Goal: Transaction & Acquisition: Book appointment/travel/reservation

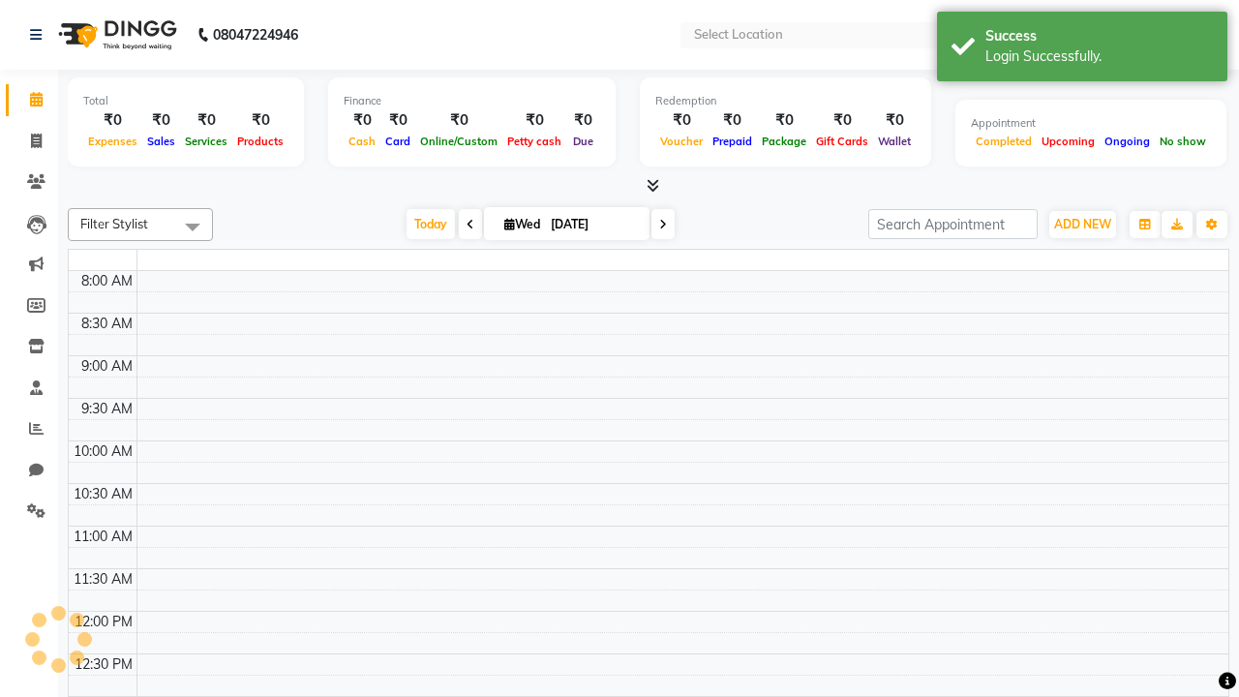
select select "en"
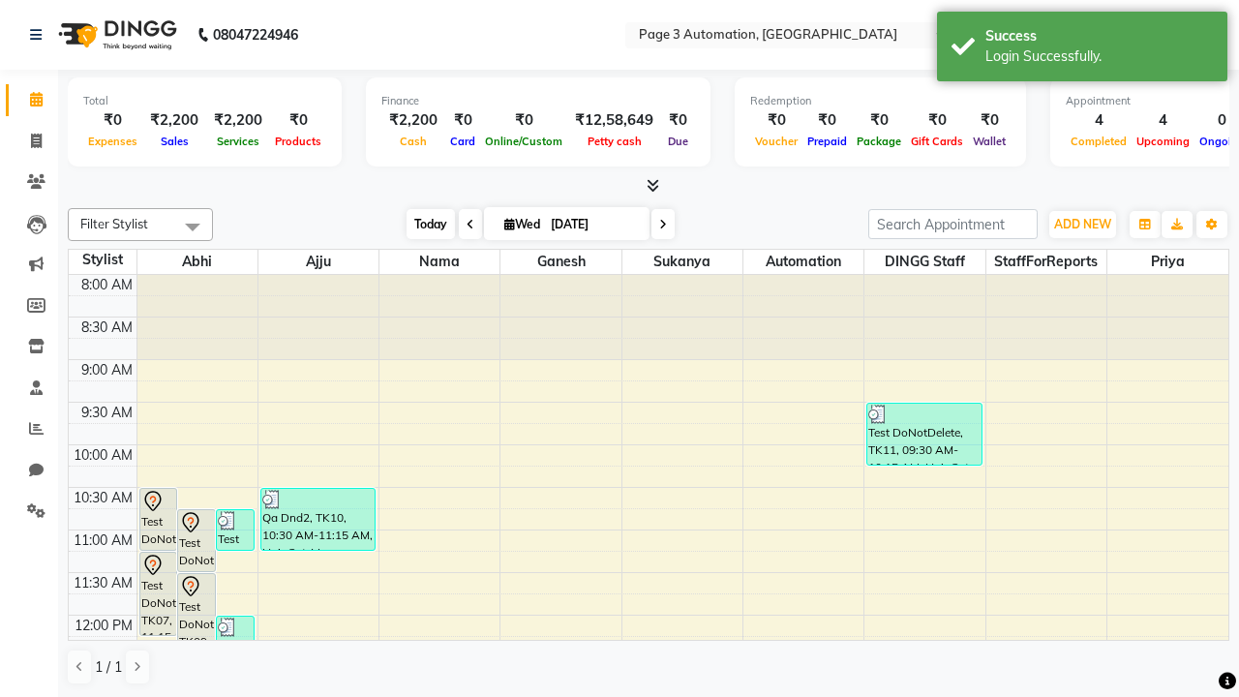
click at [421, 224] on span "Today" at bounding box center [430, 224] width 48 height 30
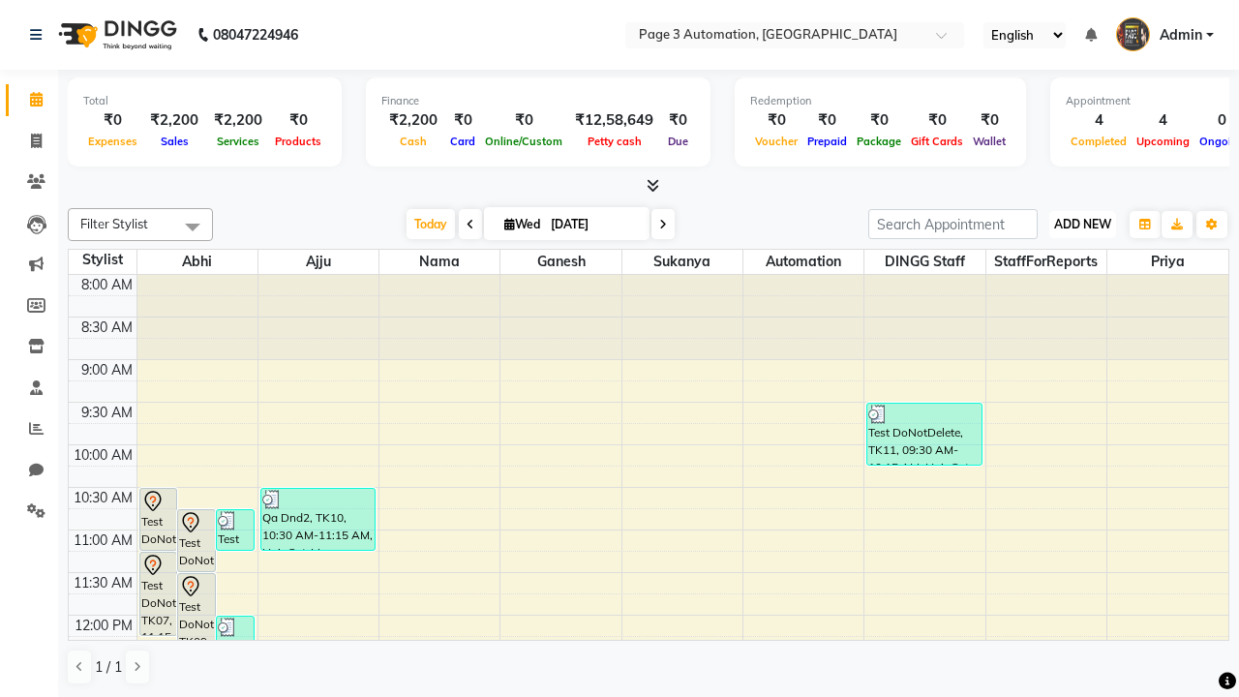
click at [1082, 224] on span "ADD NEW" at bounding box center [1082, 224] width 57 height 15
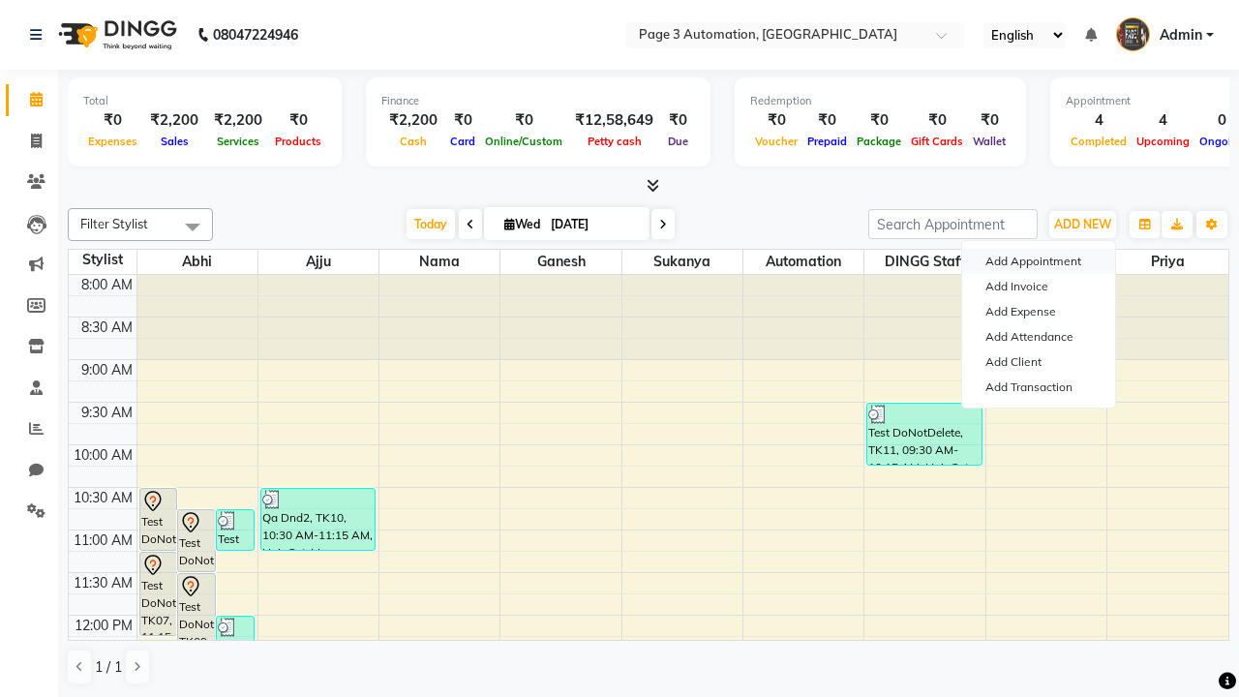
click at [1038, 261] on button "Add Appointment" at bounding box center [1038, 261] width 153 height 25
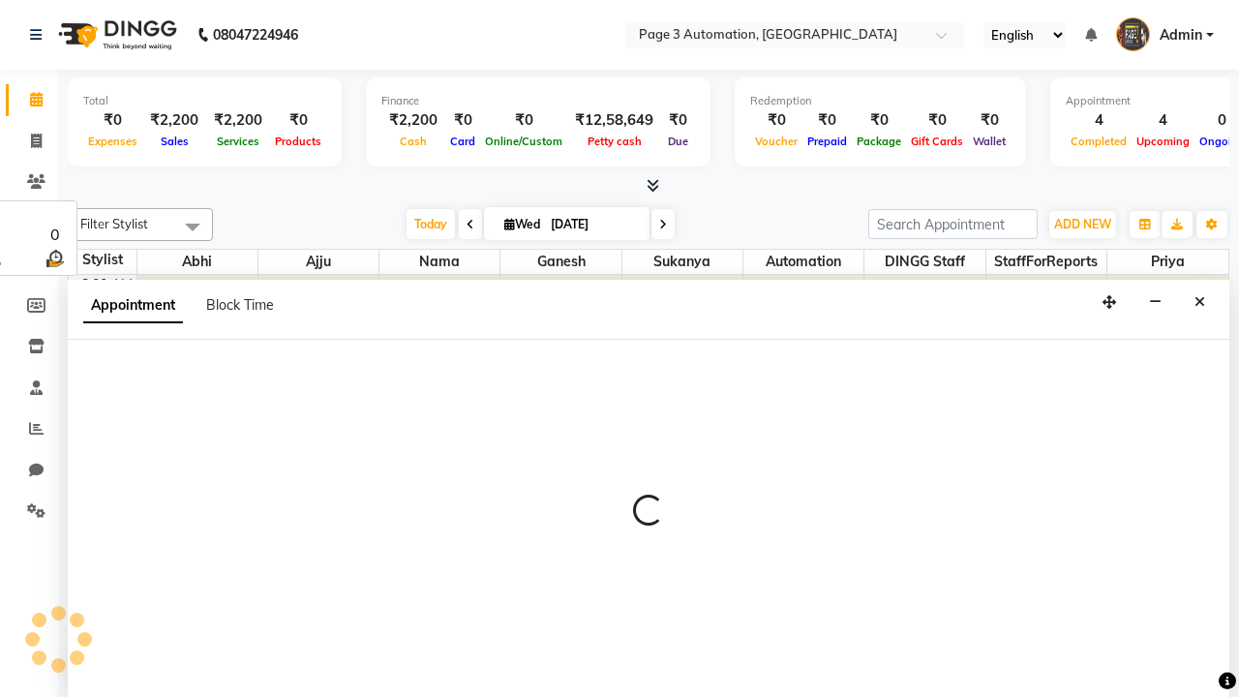
select select "tentative"
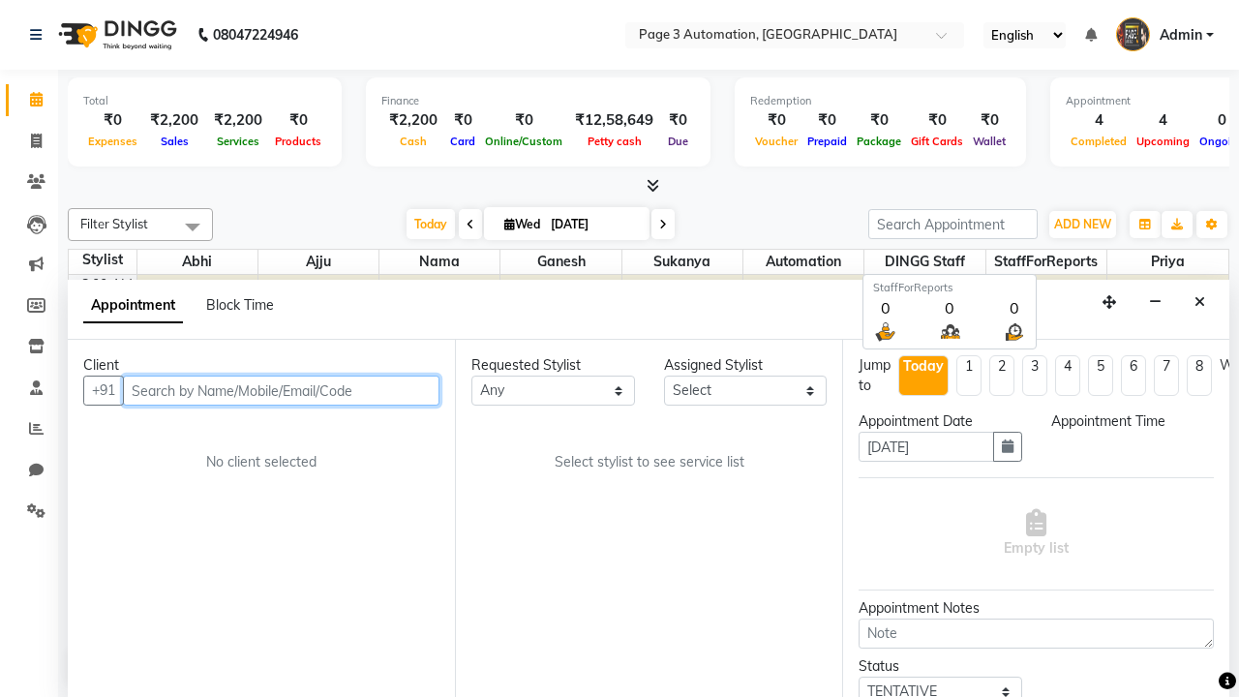
select select "540"
type input "8192346578"
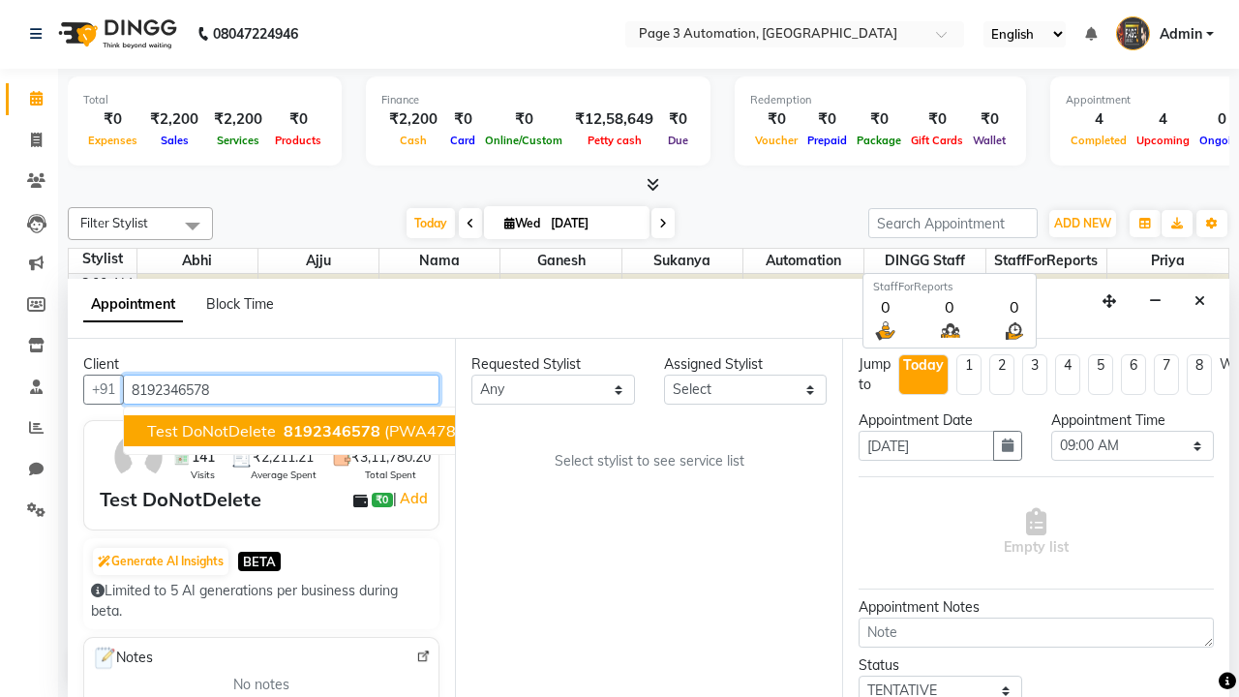
click at [284, 431] on span "8192346578" at bounding box center [332, 430] width 97 height 19
select select "711"
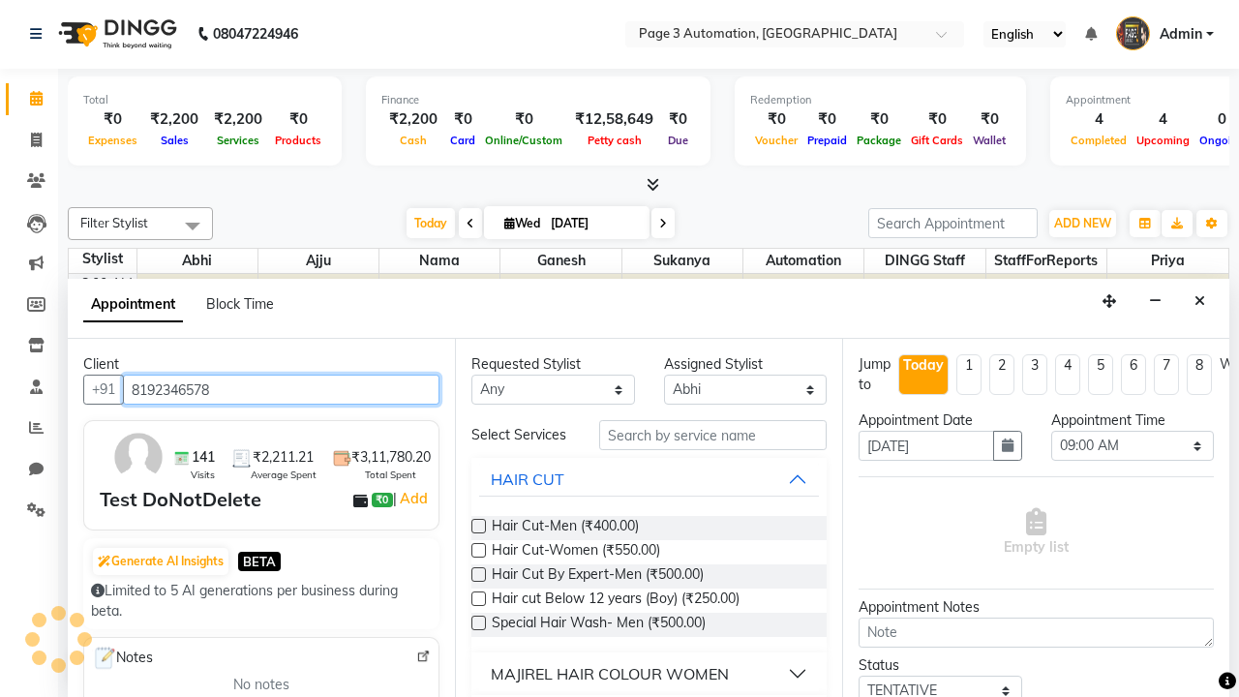
scroll to position [0, 0]
type input "8192346578"
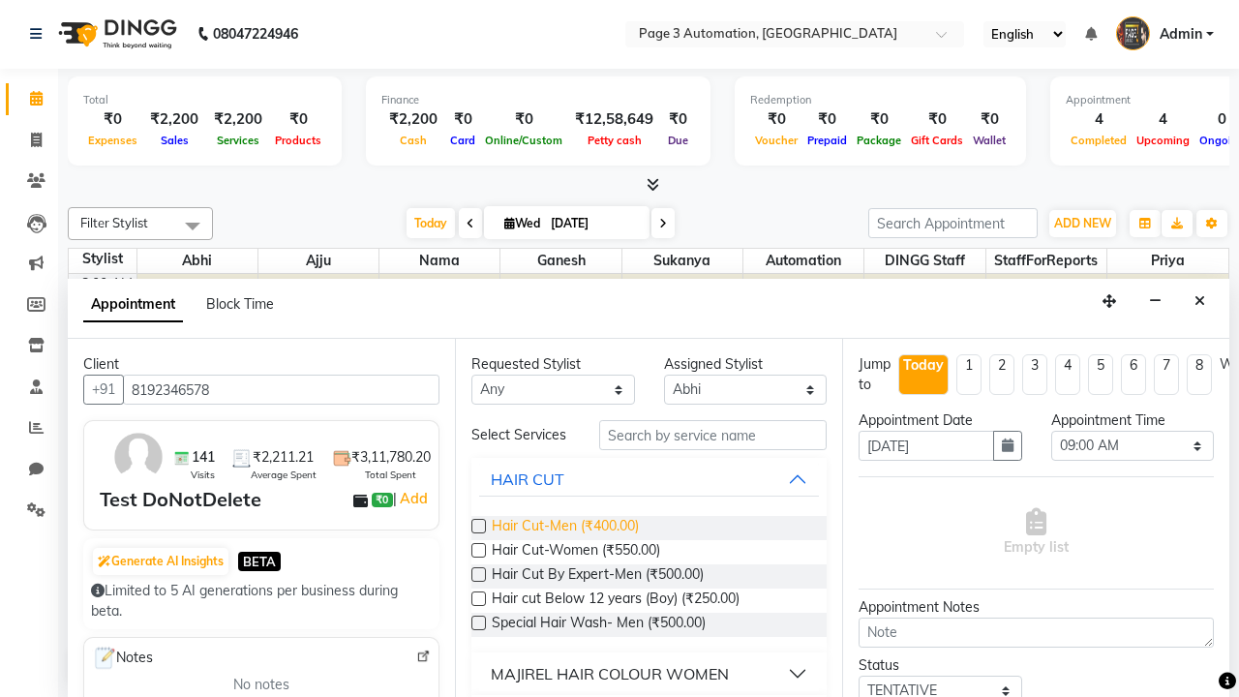
click at [564, 527] on span "Hair Cut-Men (₹400.00)" at bounding box center [565, 528] width 147 height 24
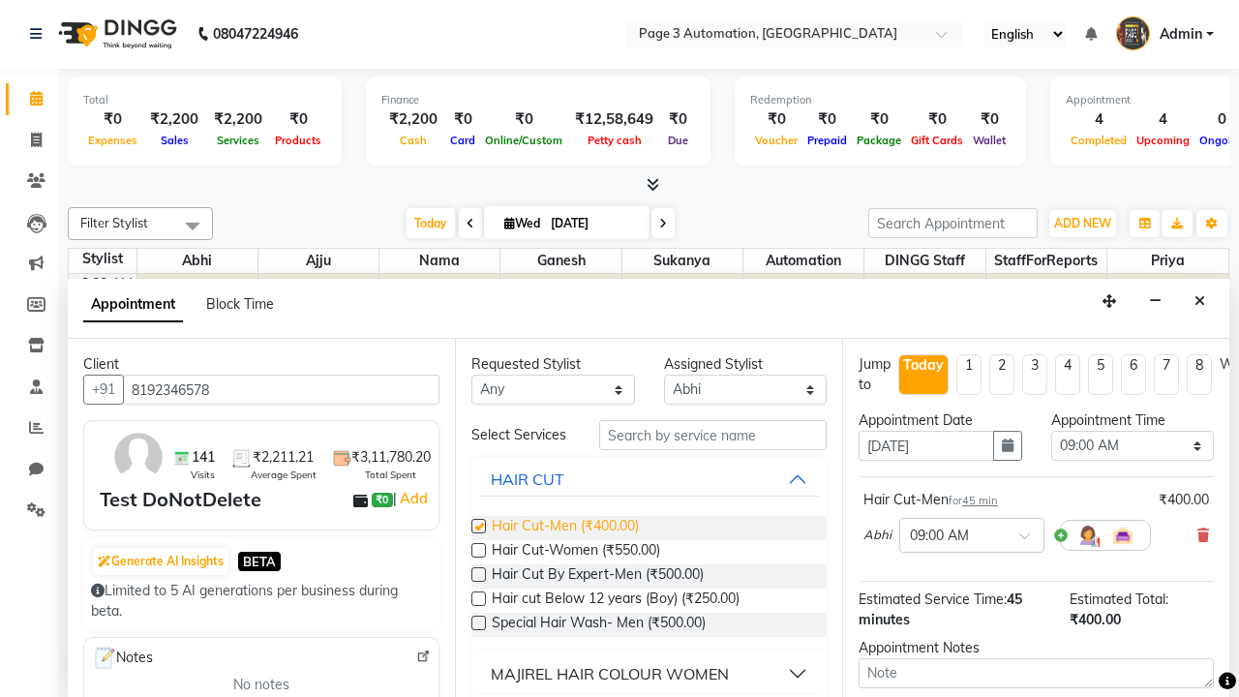
checkbox input "false"
select select "720"
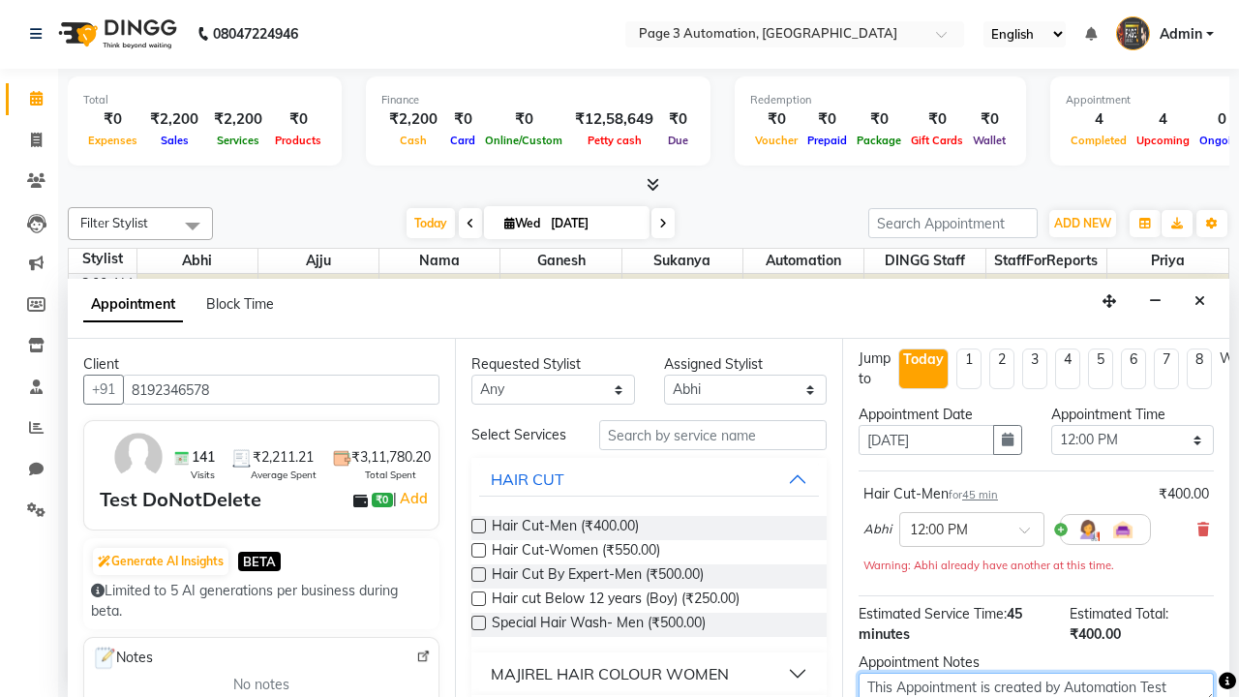
type textarea "This Appointment is created by Automation Test"
checkbox input "false"
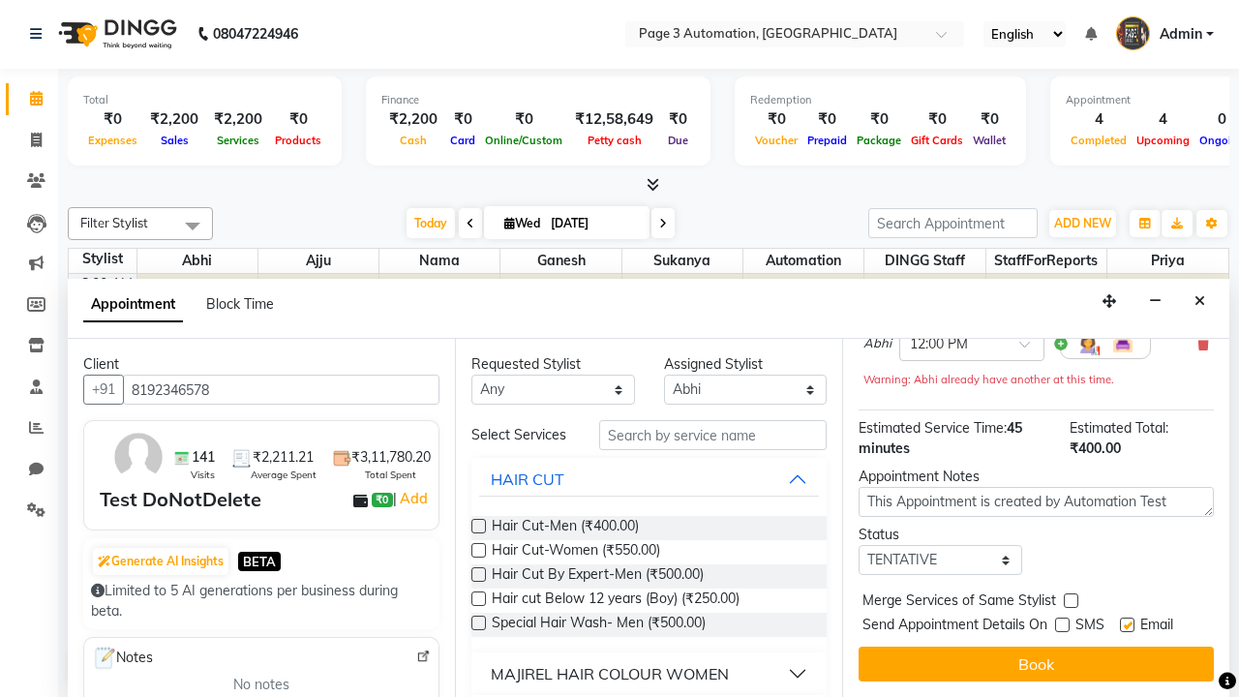
click at [1126, 624] on label at bounding box center [1127, 624] width 15 height 15
click at [1126, 624] on input "checkbox" at bounding box center [1126, 626] width 13 height 13
checkbox input "false"
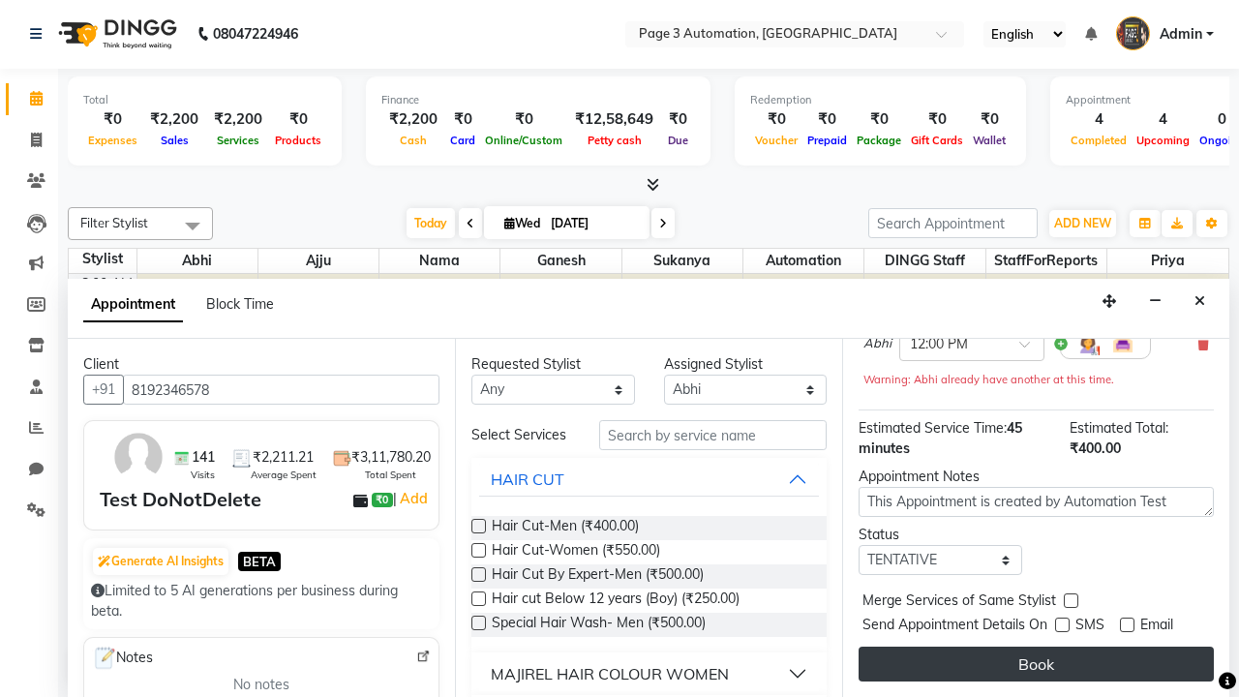
click at [1036, 664] on button "Book" at bounding box center [1035, 663] width 355 height 35
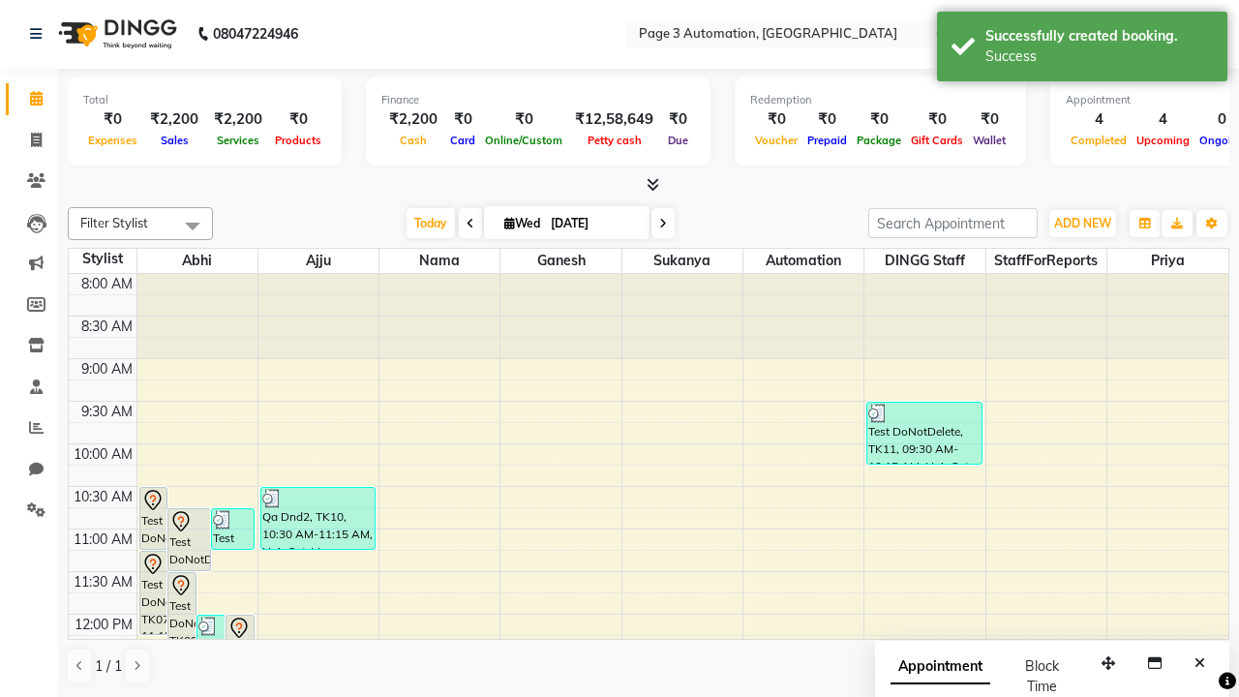
scroll to position [0, 0]
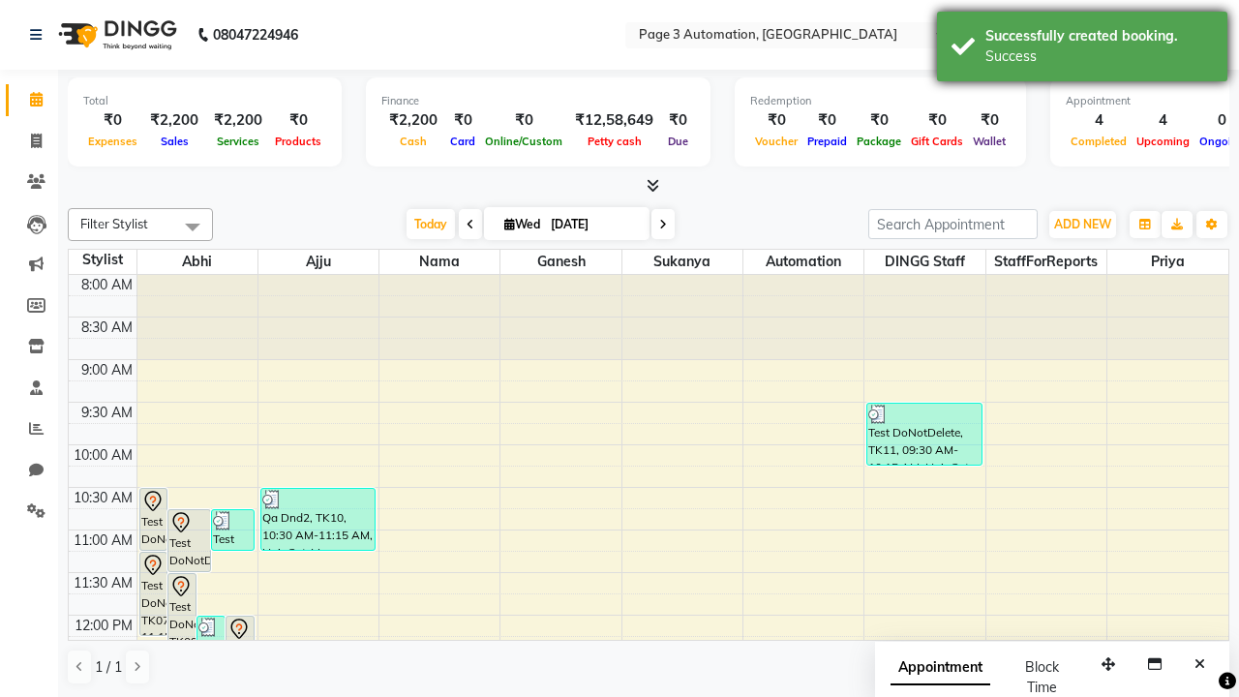
click at [1082, 49] on div "Success" at bounding box center [1098, 56] width 227 height 20
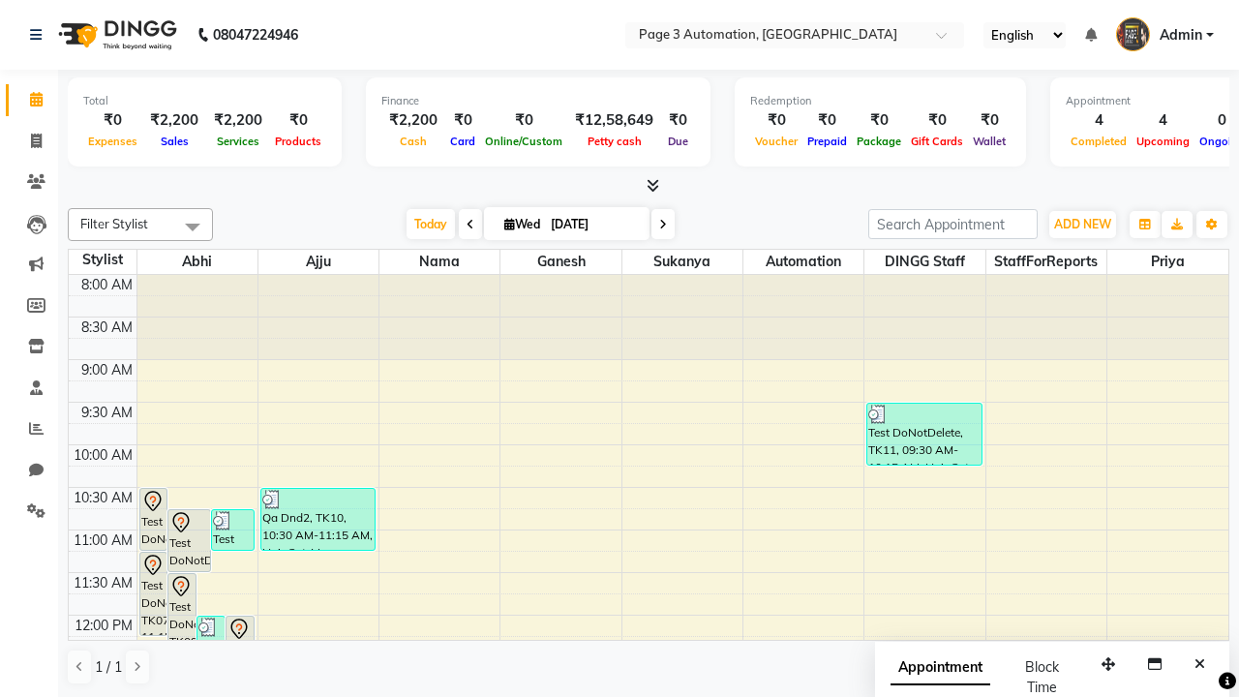
click at [193, 226] on span at bounding box center [192, 226] width 39 height 37
click at [0, 0] on div "Select All" at bounding box center [0, 0] width 0 height 0
checkbox input "true"
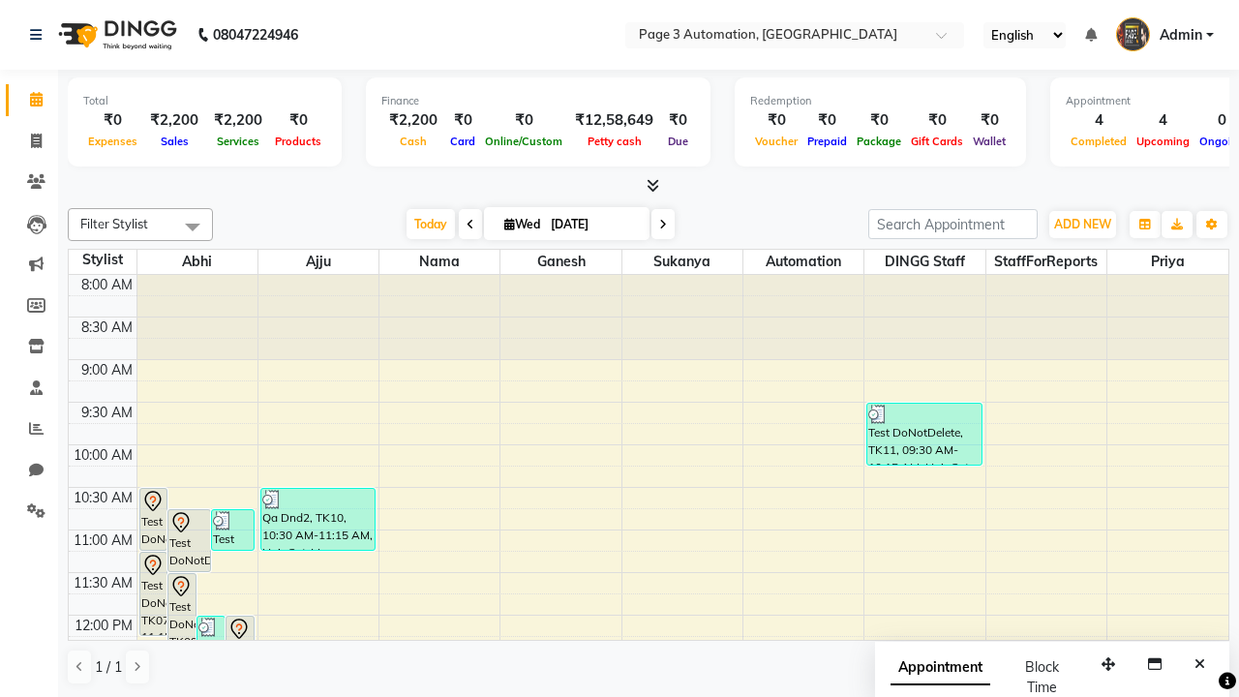
checkbox input "true"
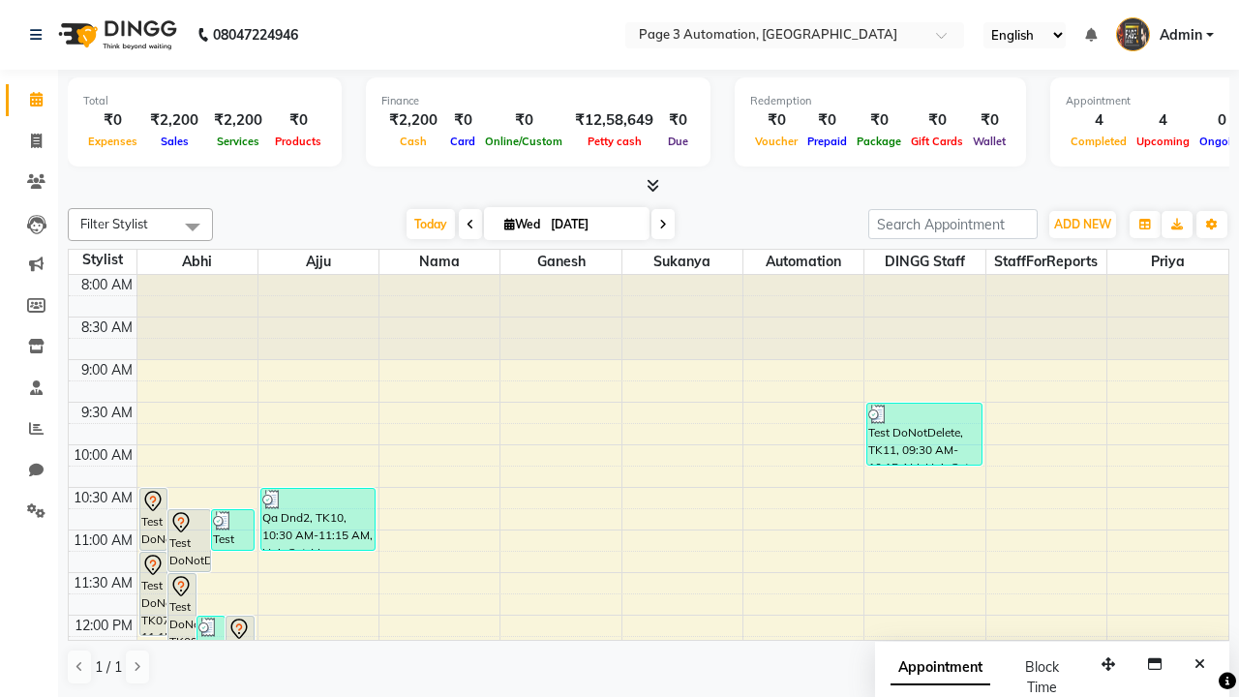
checkbox input "true"
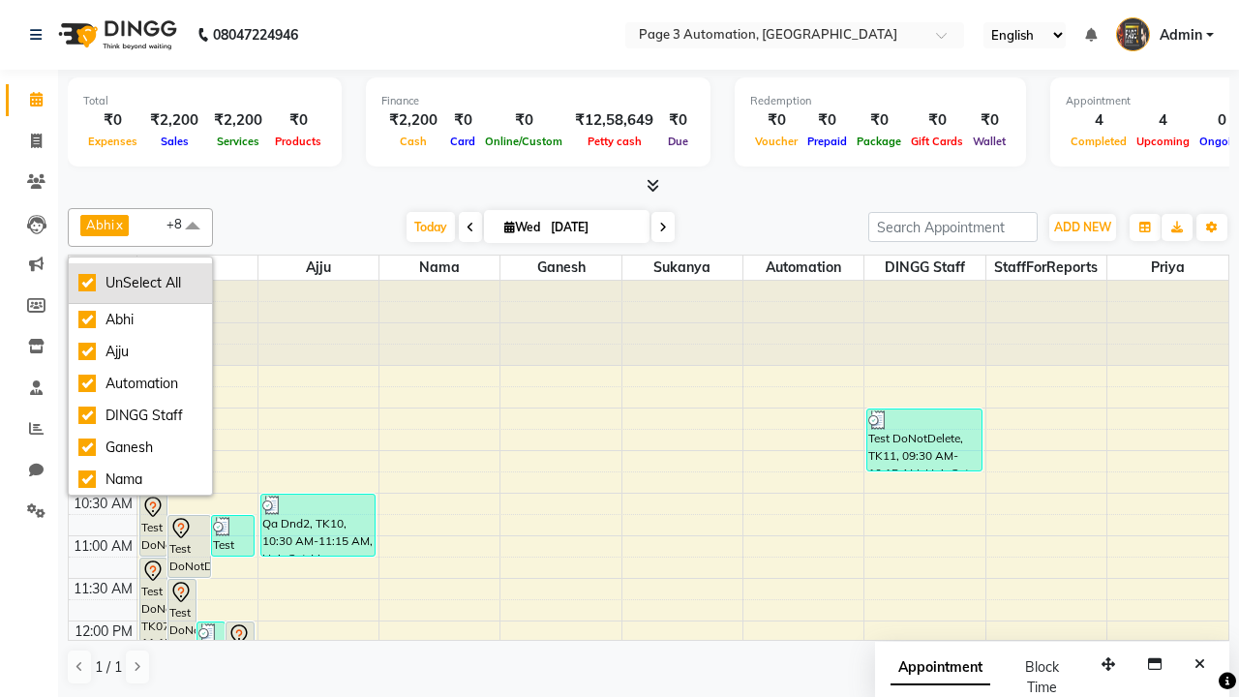
click at [140, 283] on div "UnSelect All" at bounding box center [140, 283] width 124 height 20
checkbox input "false"
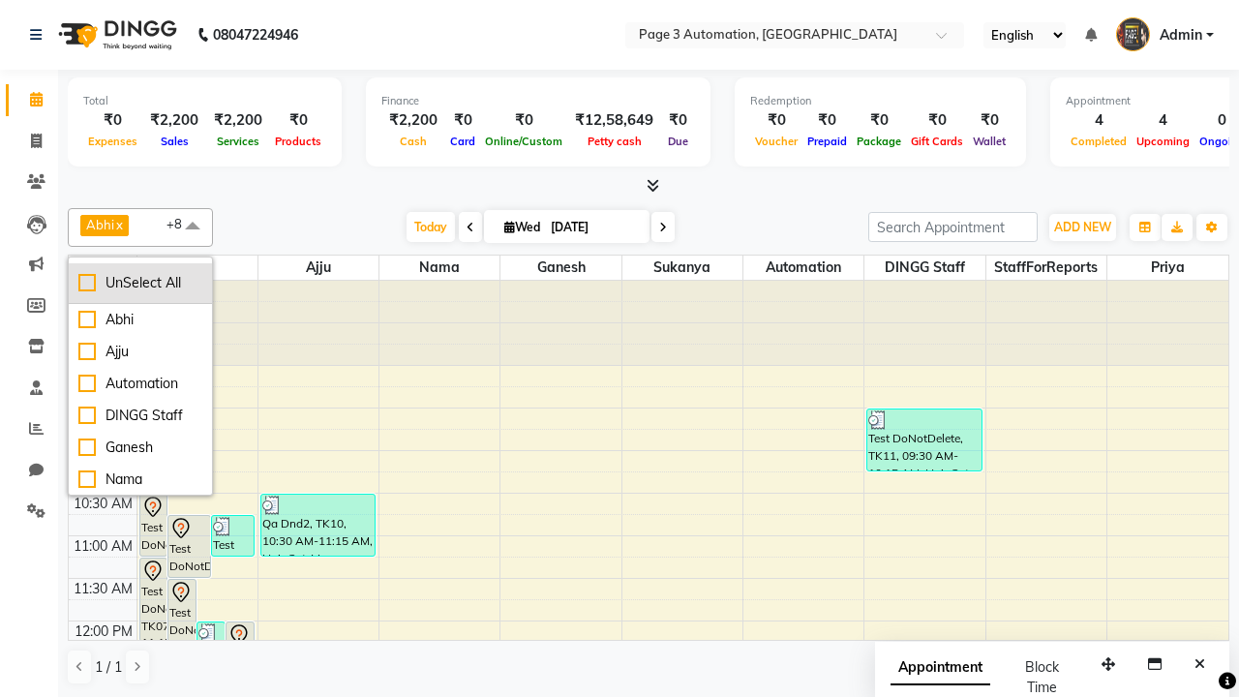
checkbox input "false"
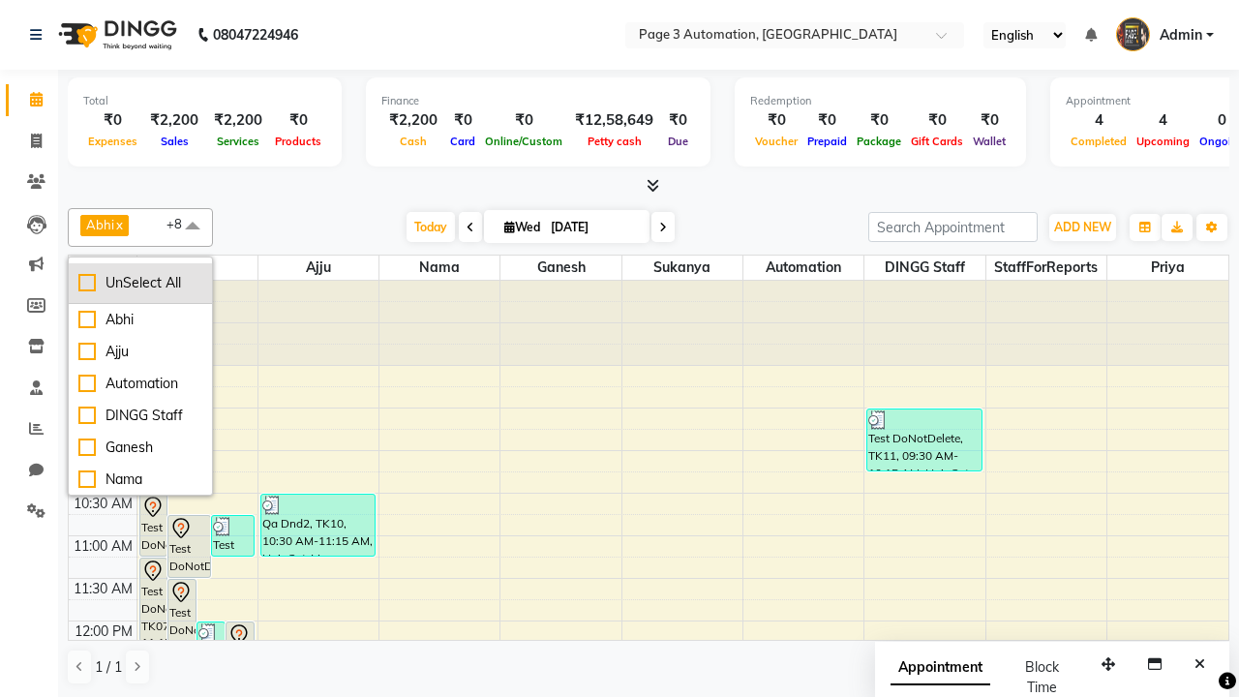
checkbox input "false"
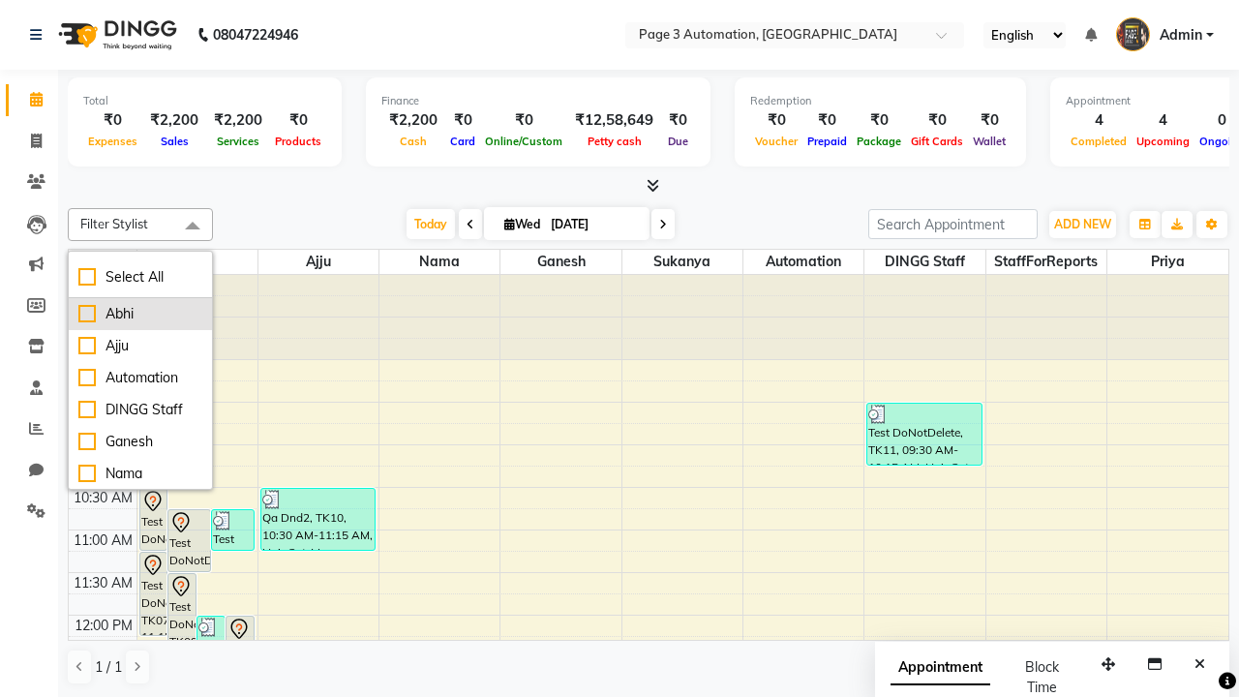
click at [140, 314] on div "Abhi" at bounding box center [140, 314] width 124 height 20
checkbox input "true"
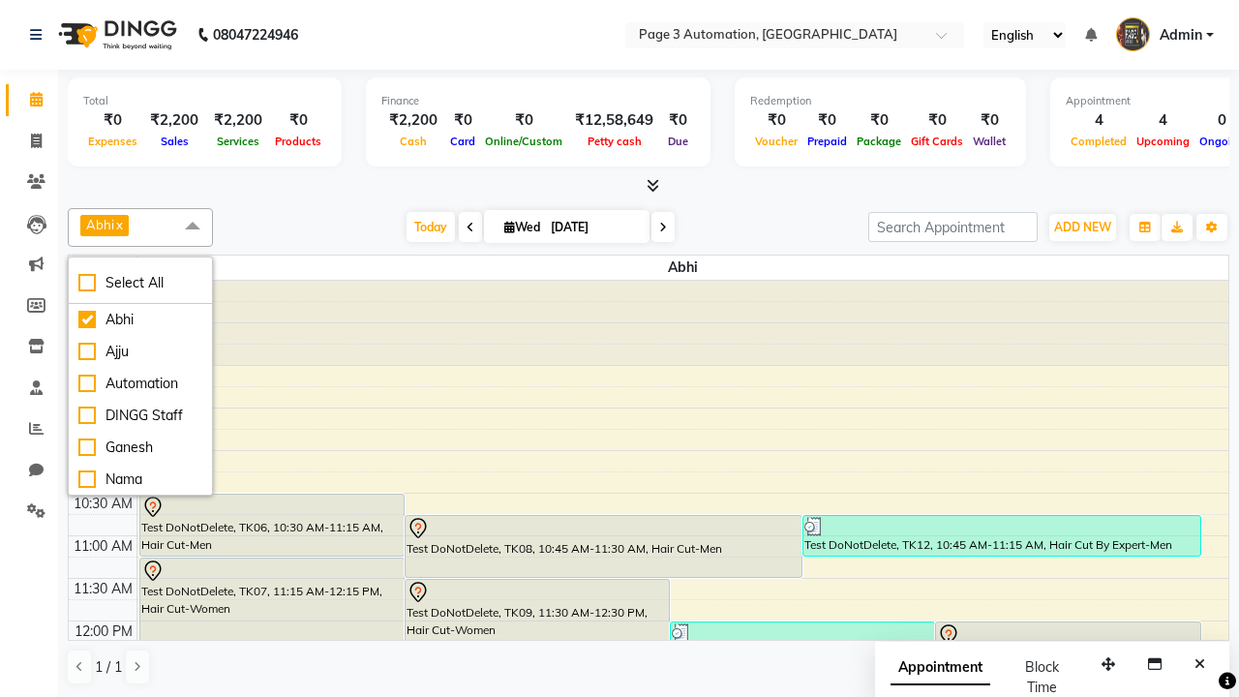
click at [193, 226] on span at bounding box center [192, 226] width 39 height 37
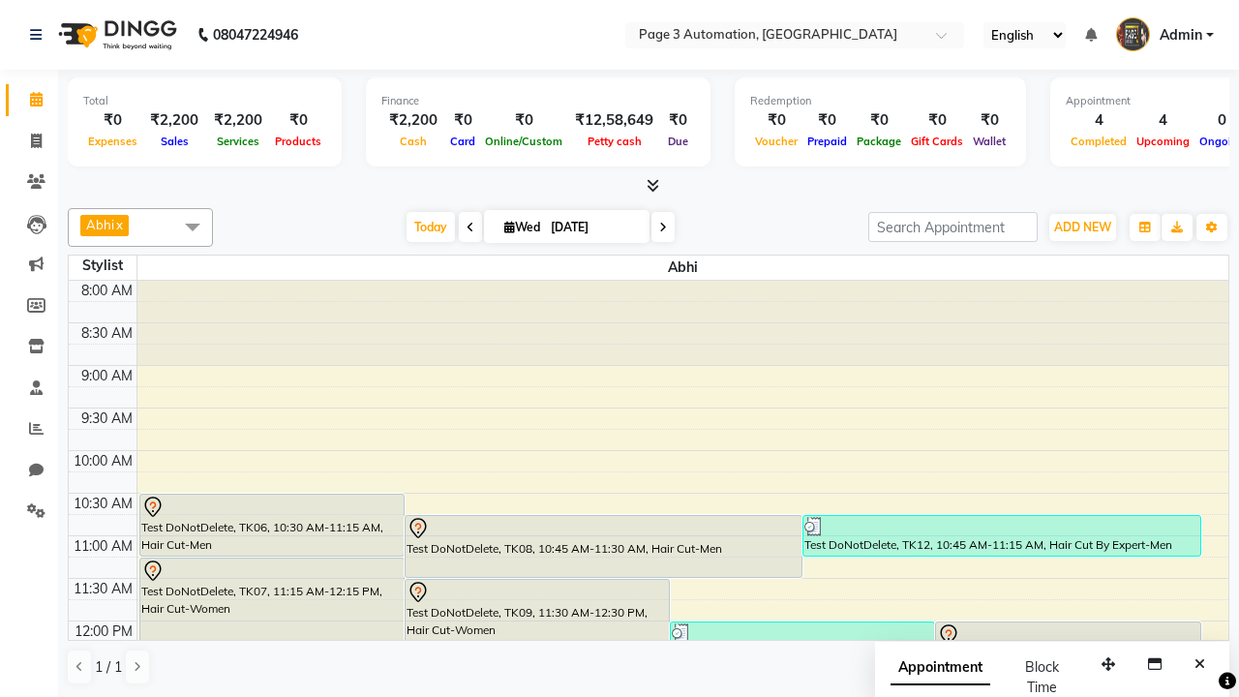
click at [1067, 622] on div "Test DoNotDelete, TK14, 12:00 PM-12:45 PM, Hair Cut-Men" at bounding box center [1067, 652] width 263 height 61
select select "7"
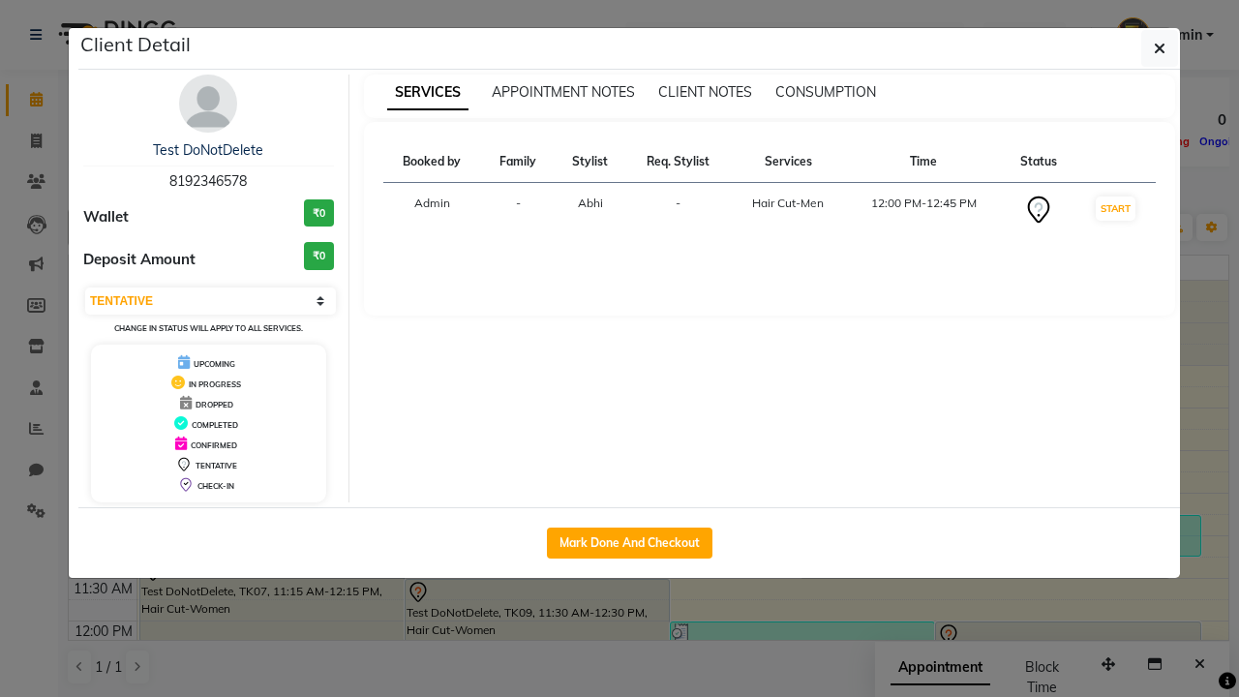
scroll to position [44, 0]
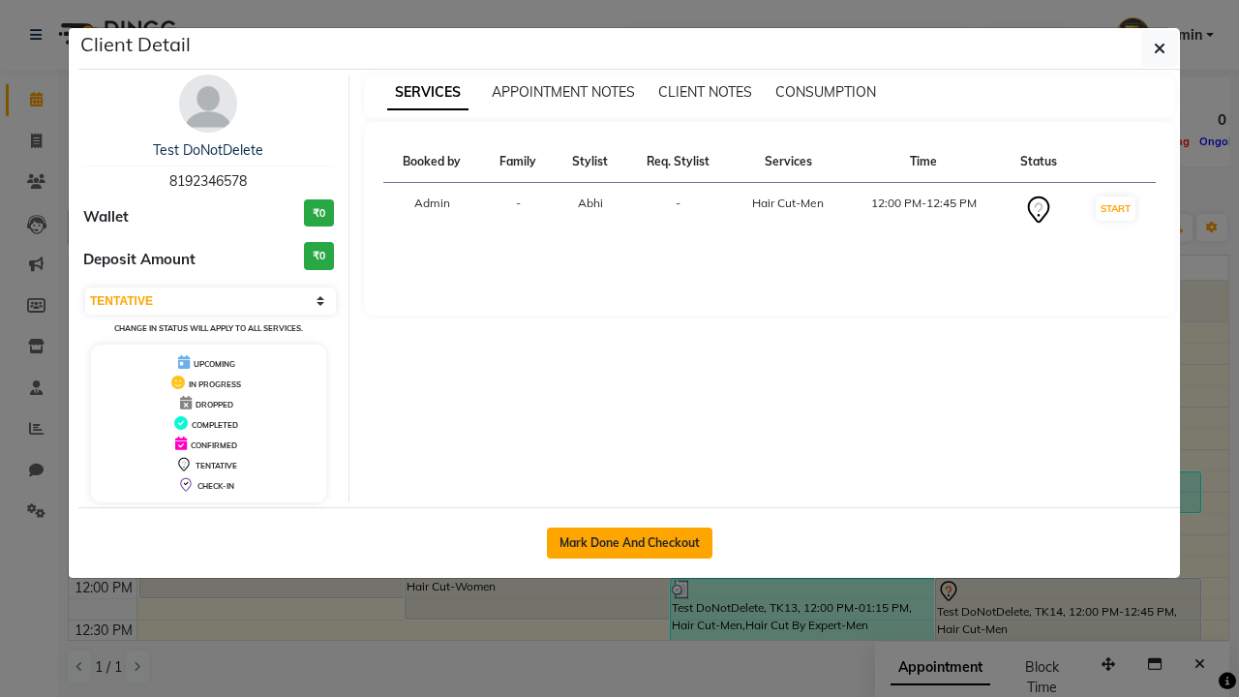
click at [629, 542] on button "Mark Done And Checkout" at bounding box center [629, 542] width 165 height 31
select select "service"
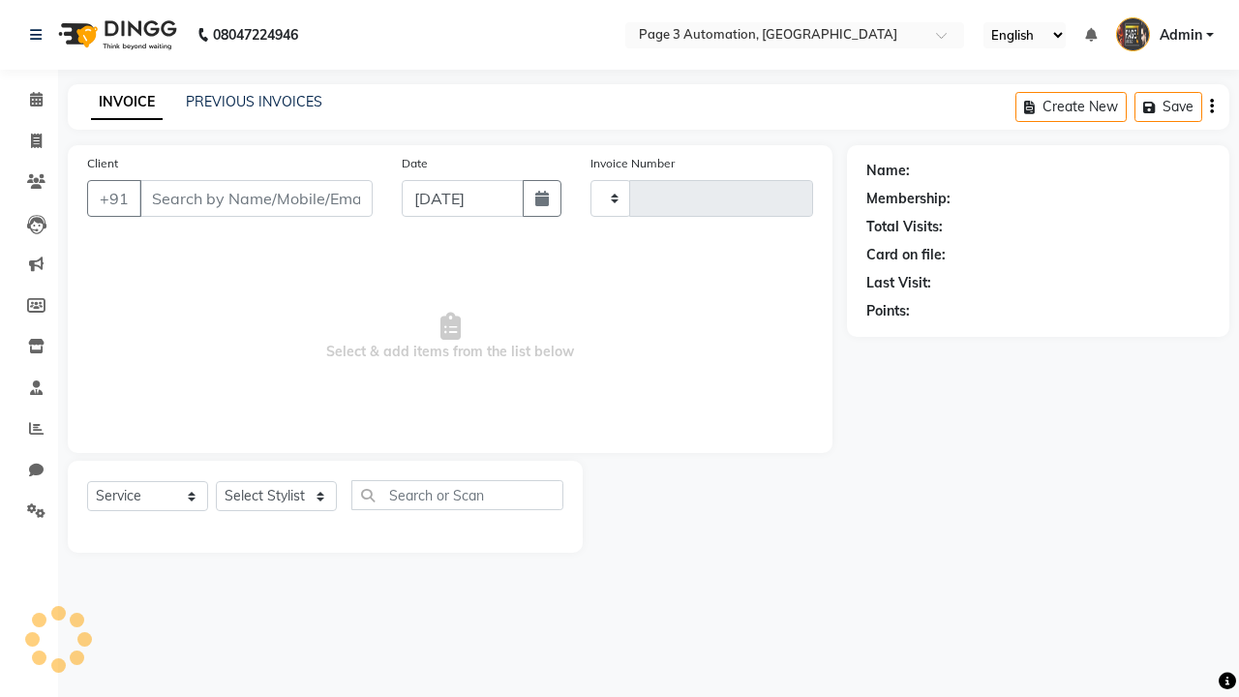
type input "8776"
select select "2774"
type input "8192346578"
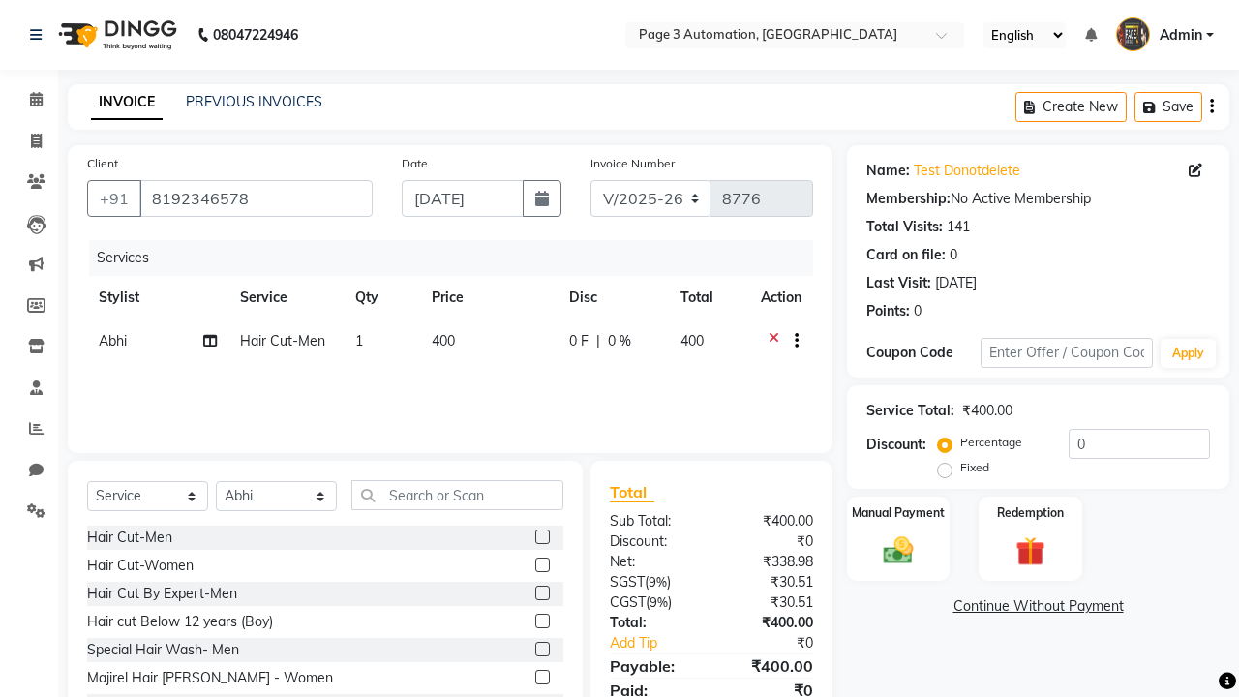
select select "71572"
click at [542, 564] on label at bounding box center [542, 564] width 15 height 15
click at [542, 564] on input "checkbox" at bounding box center [541, 565] width 13 height 13
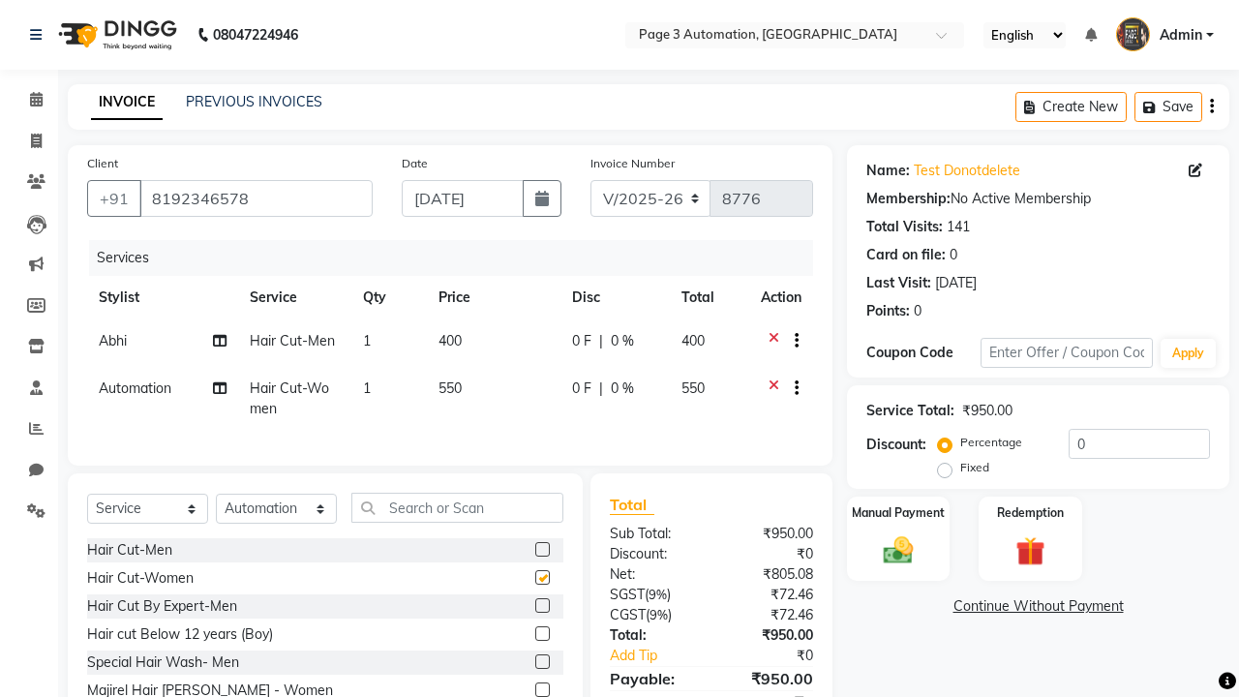
checkbox input "false"
click at [898, 512] on label "Manual Payment" at bounding box center [898, 511] width 97 height 18
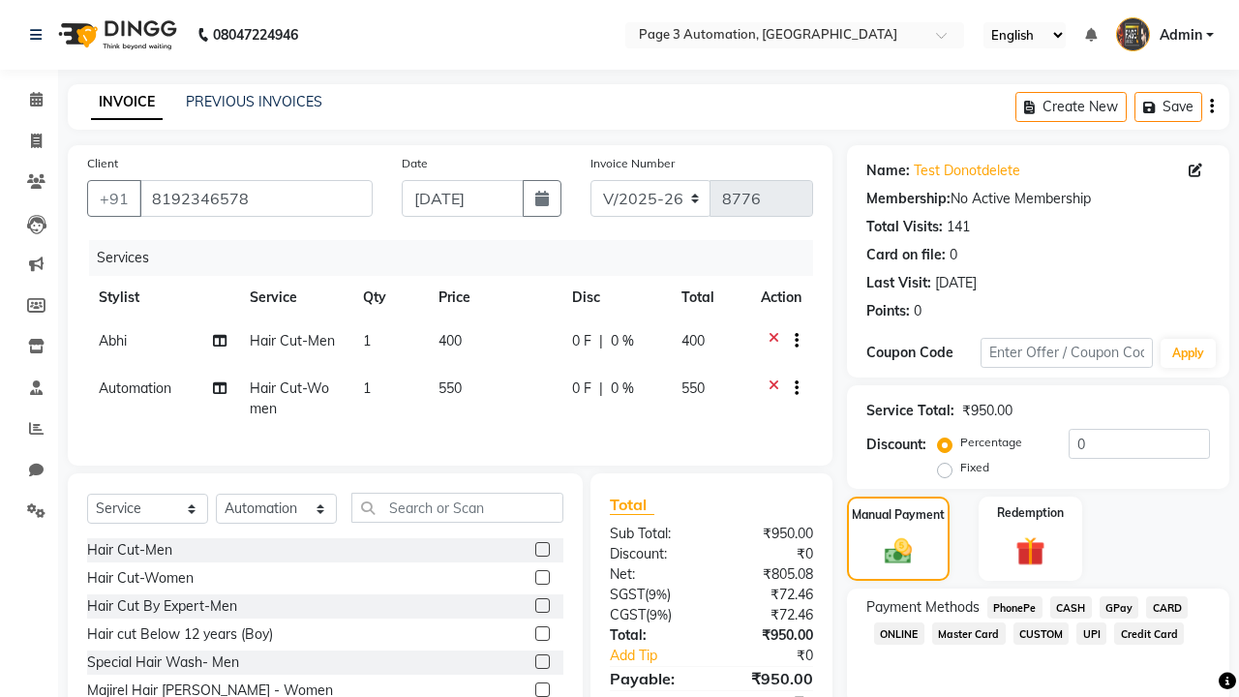
click at [1070, 607] on span "CASH" at bounding box center [1071, 607] width 42 height 22
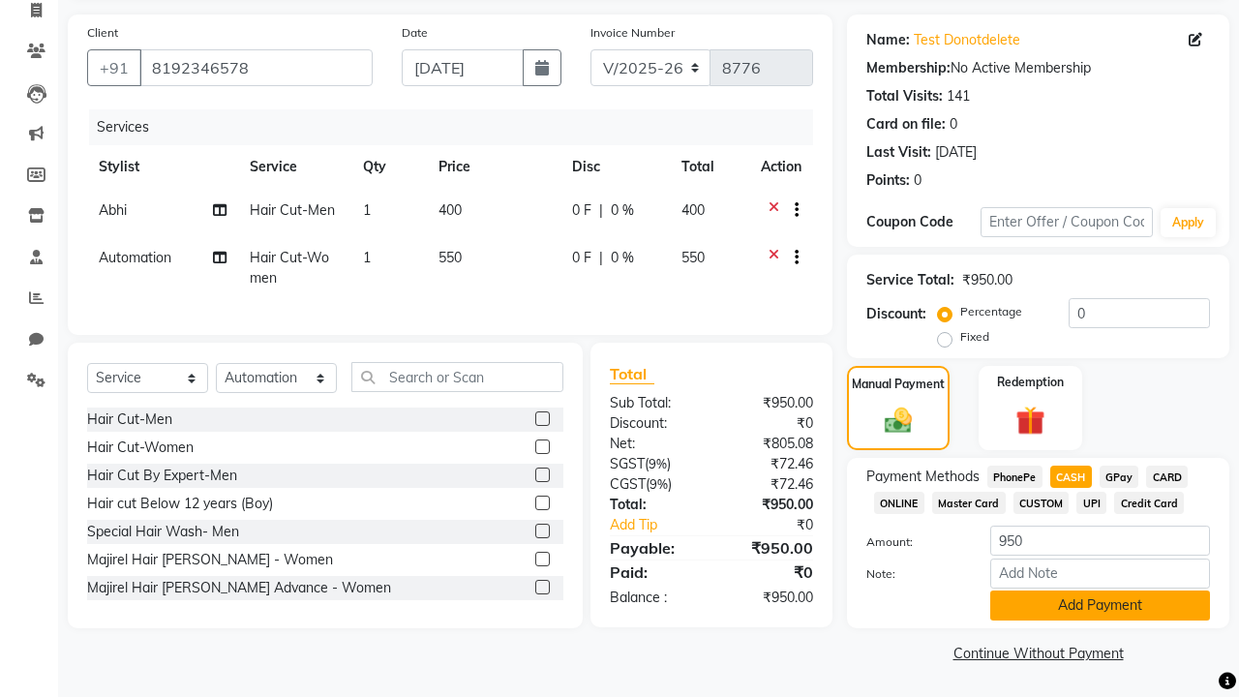
click at [1099, 605] on button "Add Payment" at bounding box center [1100, 605] width 220 height 30
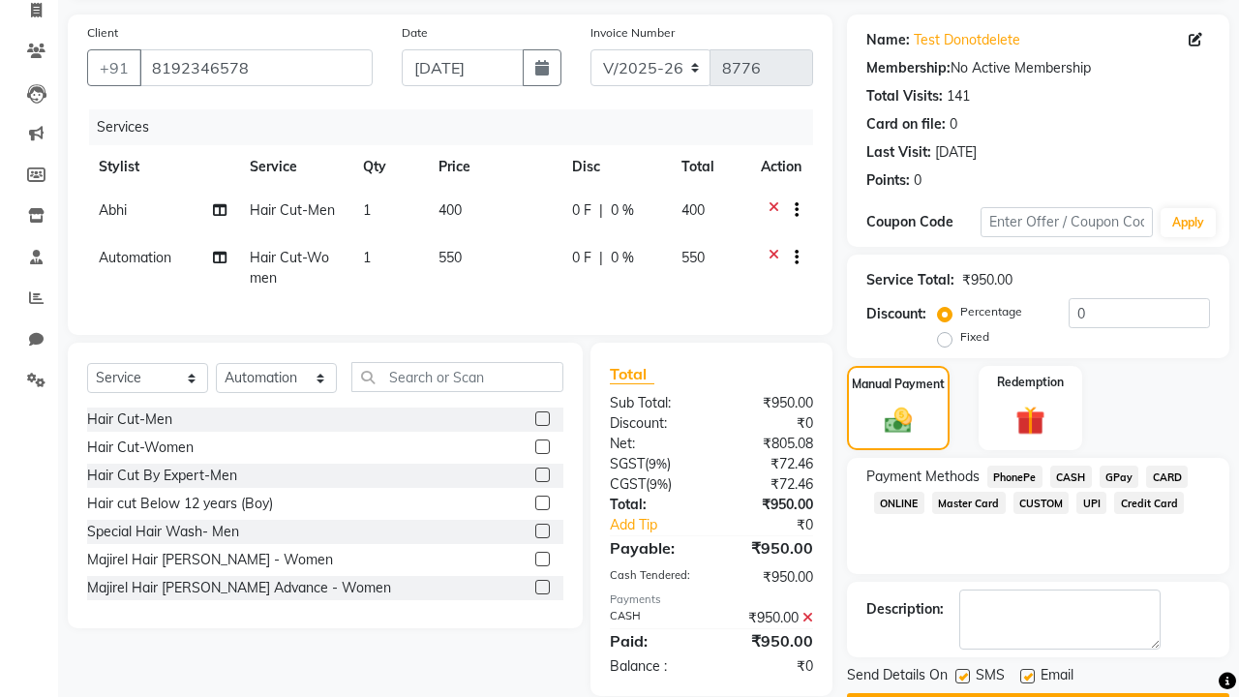
click at [962, 675] on label at bounding box center [962, 676] width 15 height 15
click at [962, 675] on input "checkbox" at bounding box center [961, 677] width 13 height 13
checkbox input "false"
click at [1027, 675] on label at bounding box center [1027, 676] width 15 height 15
click at [1027, 675] on input "checkbox" at bounding box center [1026, 677] width 13 height 13
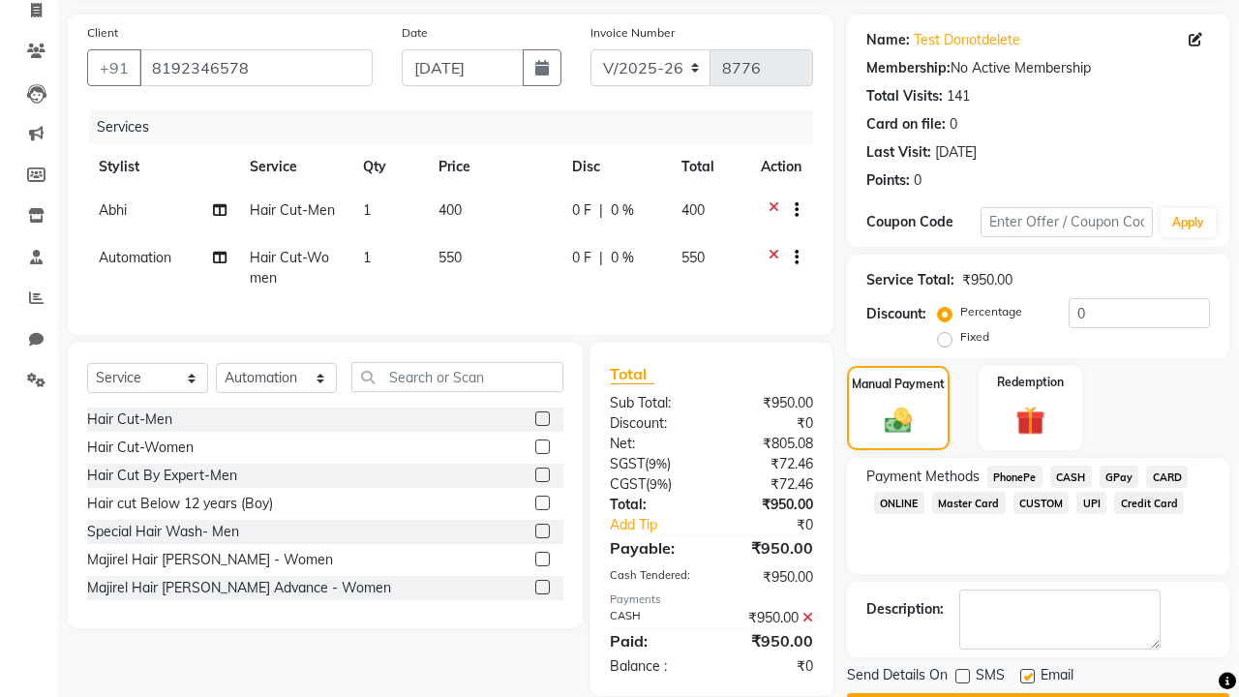
checkbox input "false"
click at [1037, 693] on button "Checkout" at bounding box center [1038, 708] width 382 height 30
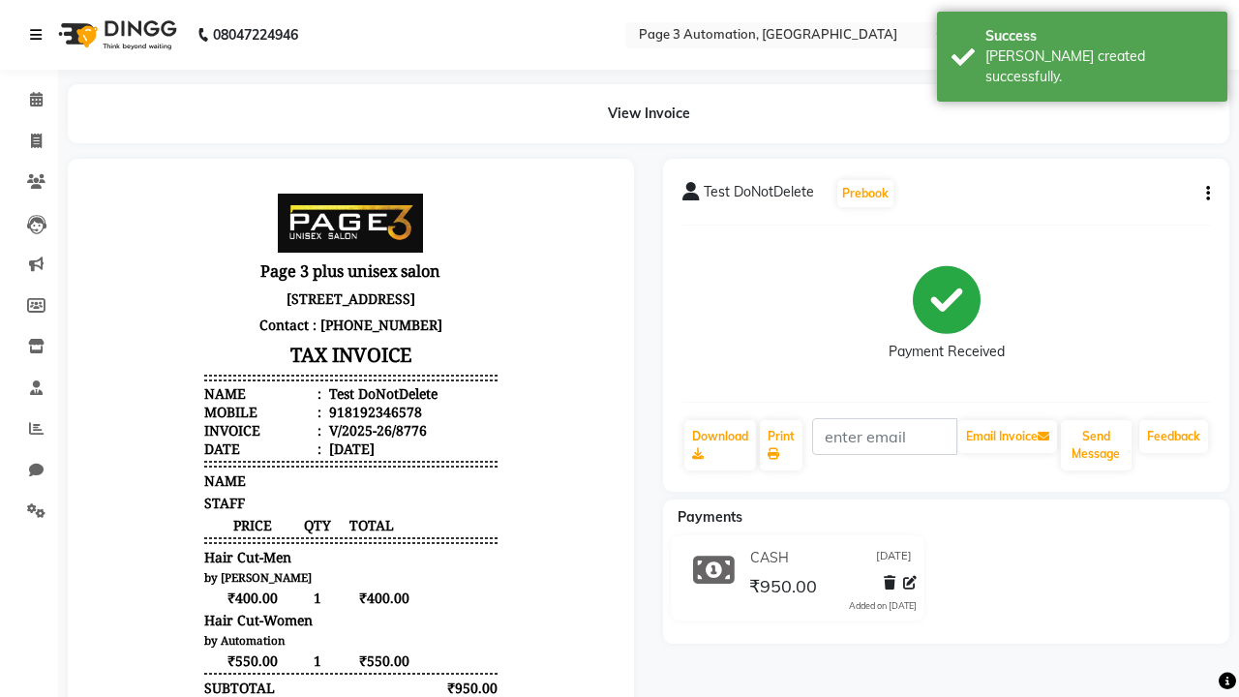
click at [1082, 49] on div "[PERSON_NAME] created successfully." at bounding box center [1098, 66] width 227 height 41
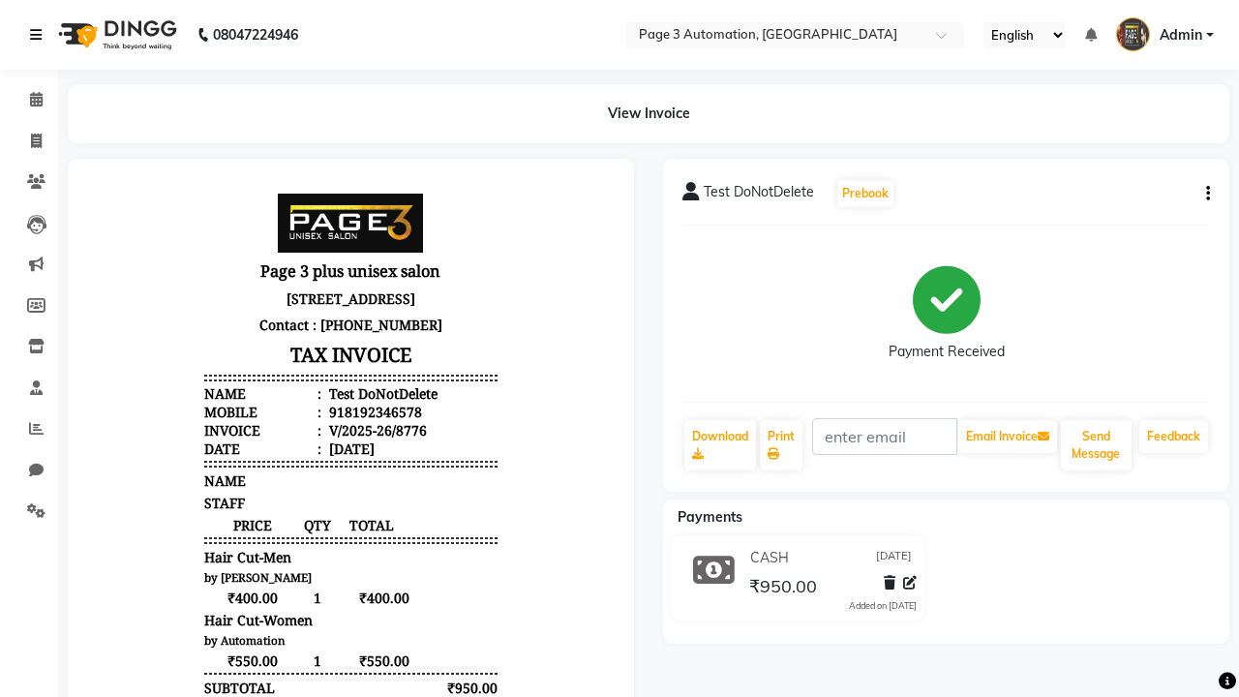
click at [40, 35] on icon at bounding box center [36, 35] width 12 height 14
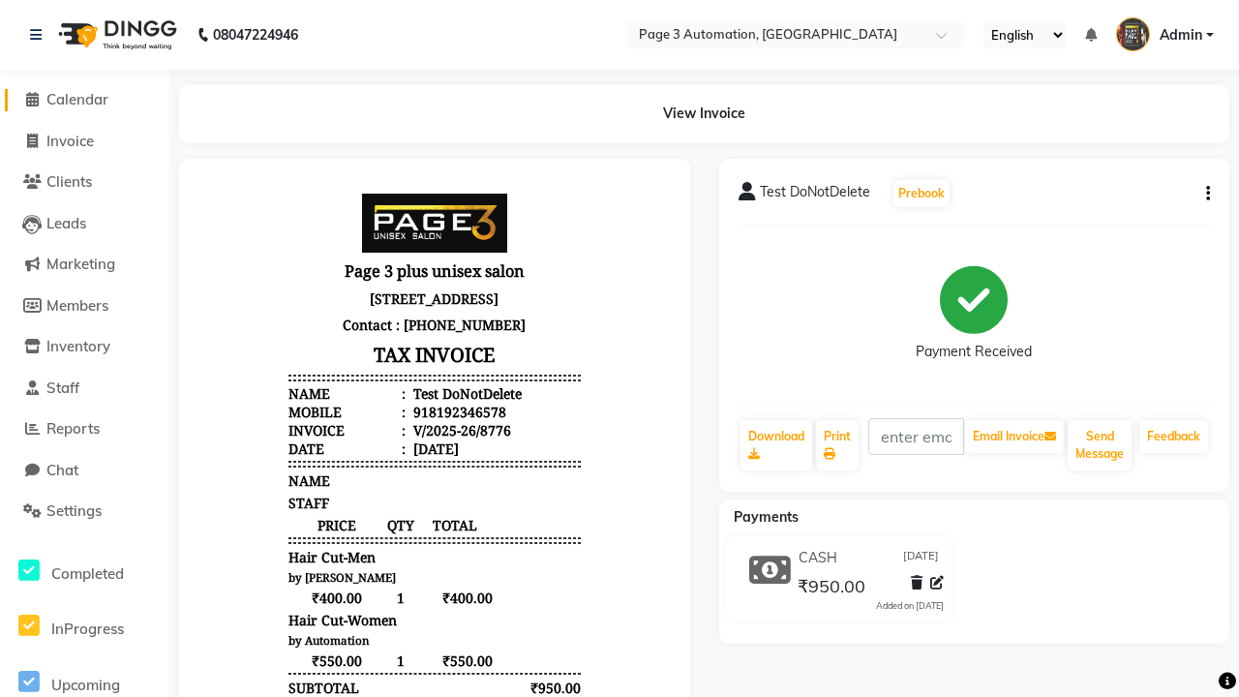
click at [84, 100] on span "Calendar" at bounding box center [77, 99] width 62 height 18
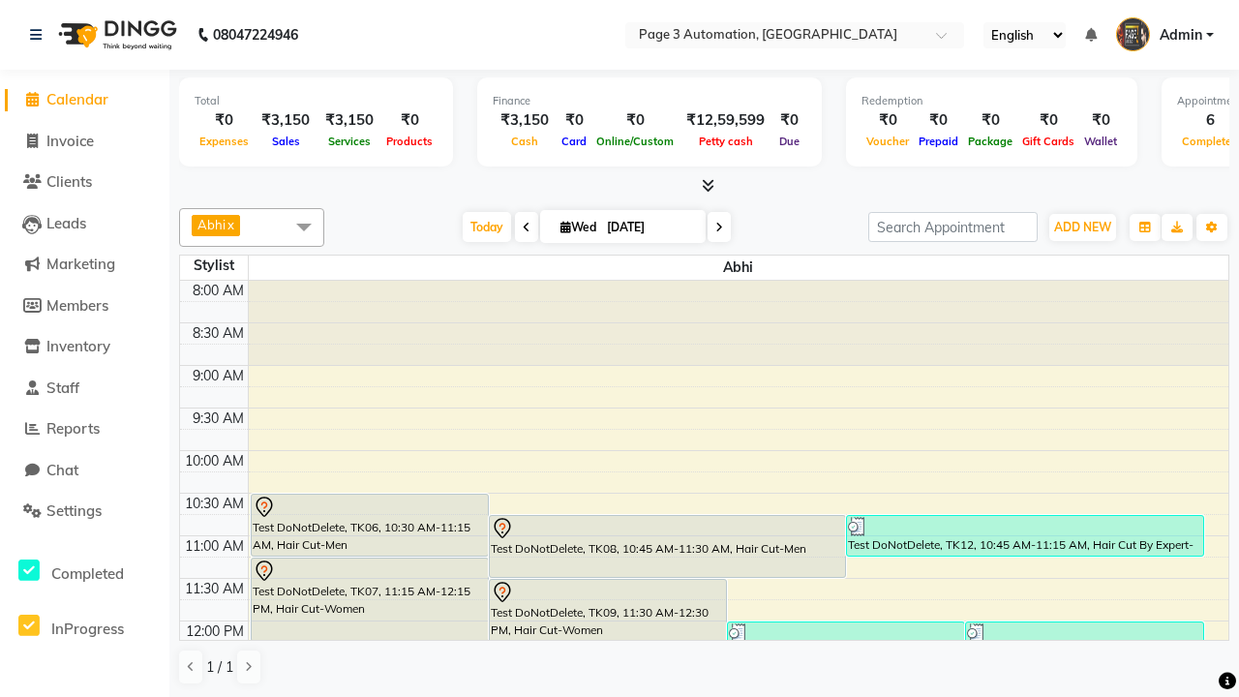
click at [1084, 622] on div "Test DoNotDelete, TK14, 12:00 PM-12:45 PM, Hair Cut-Men" at bounding box center [1084, 652] width 236 height 61
select select "3"
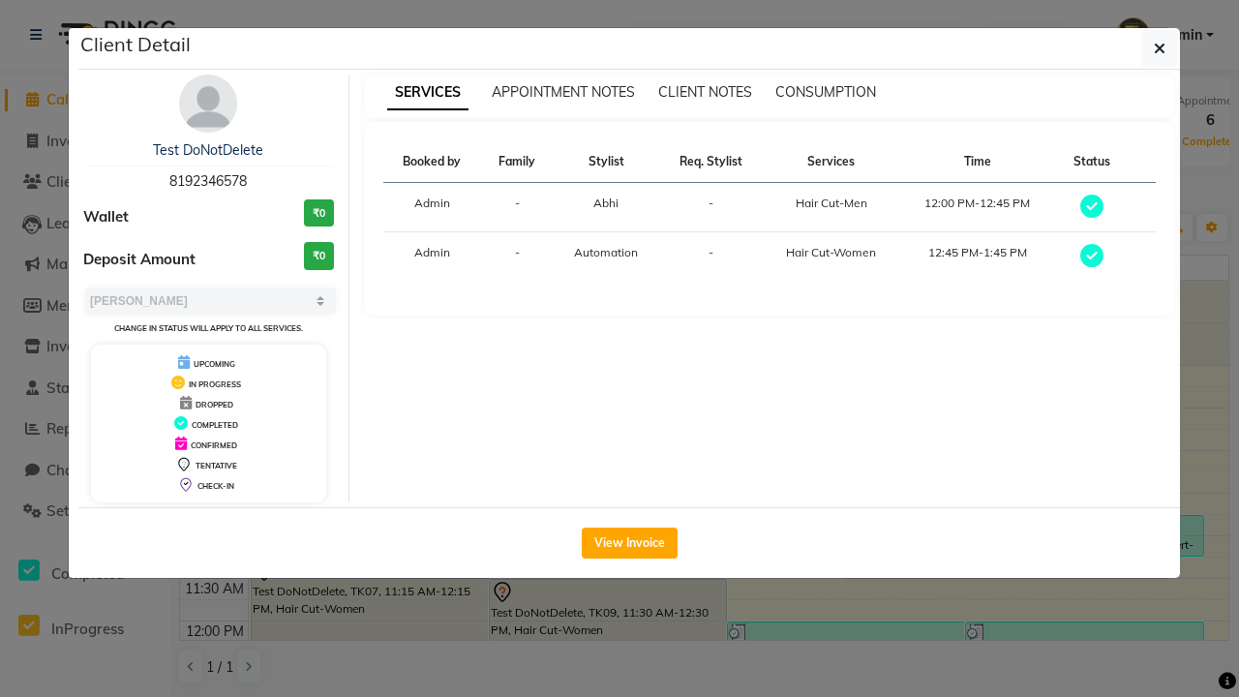
scroll to position [44, 0]
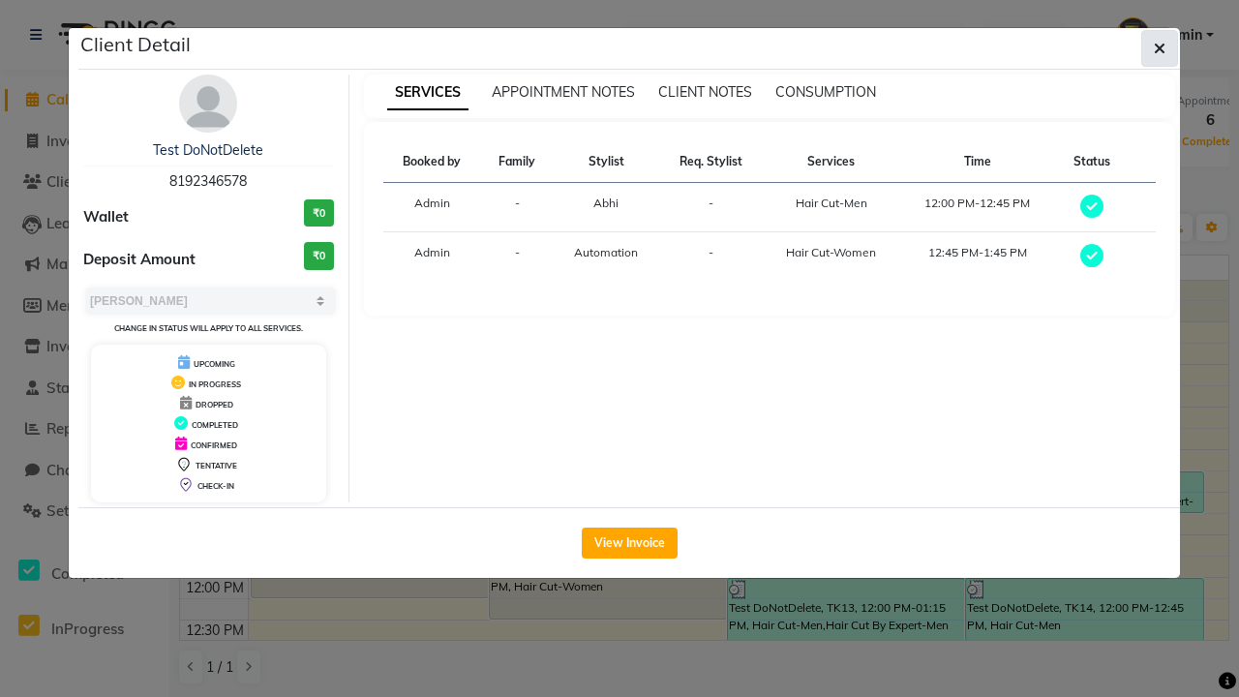
click at [1159, 48] on icon "button" at bounding box center [1160, 48] width 12 height 15
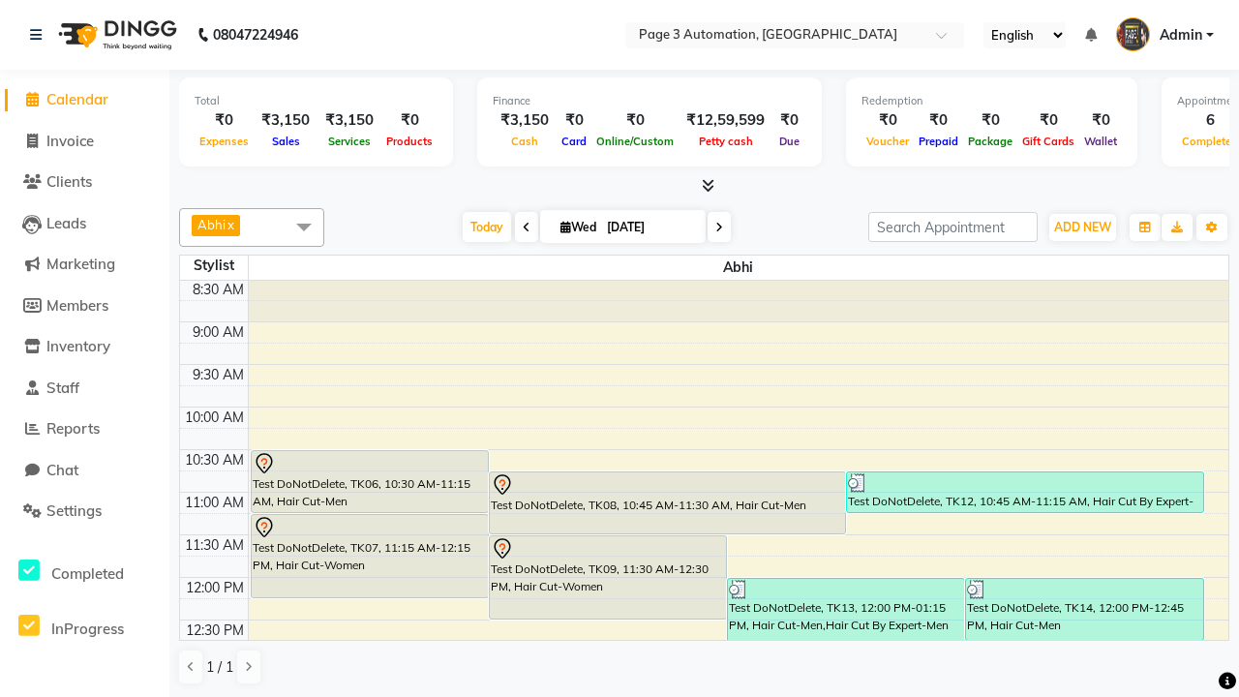
click at [304, 226] on span at bounding box center [304, 226] width 39 height 37
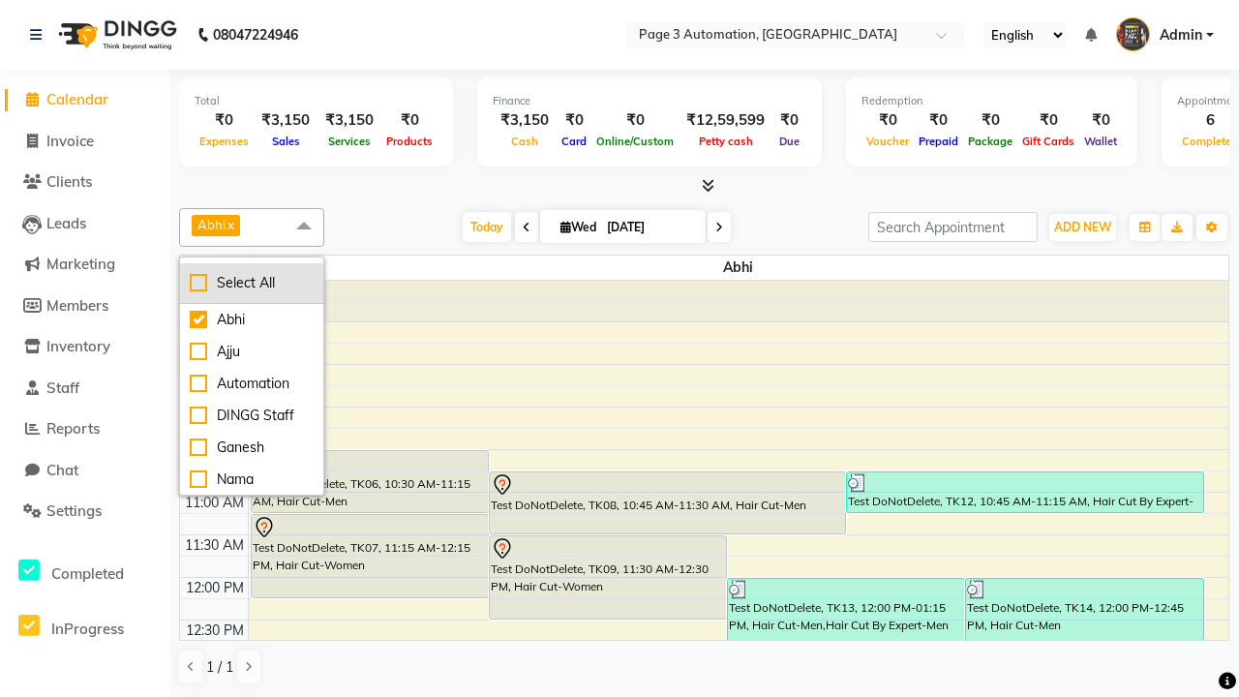
click at [252, 283] on div "Select All" at bounding box center [252, 283] width 124 height 20
checkbox input "true"
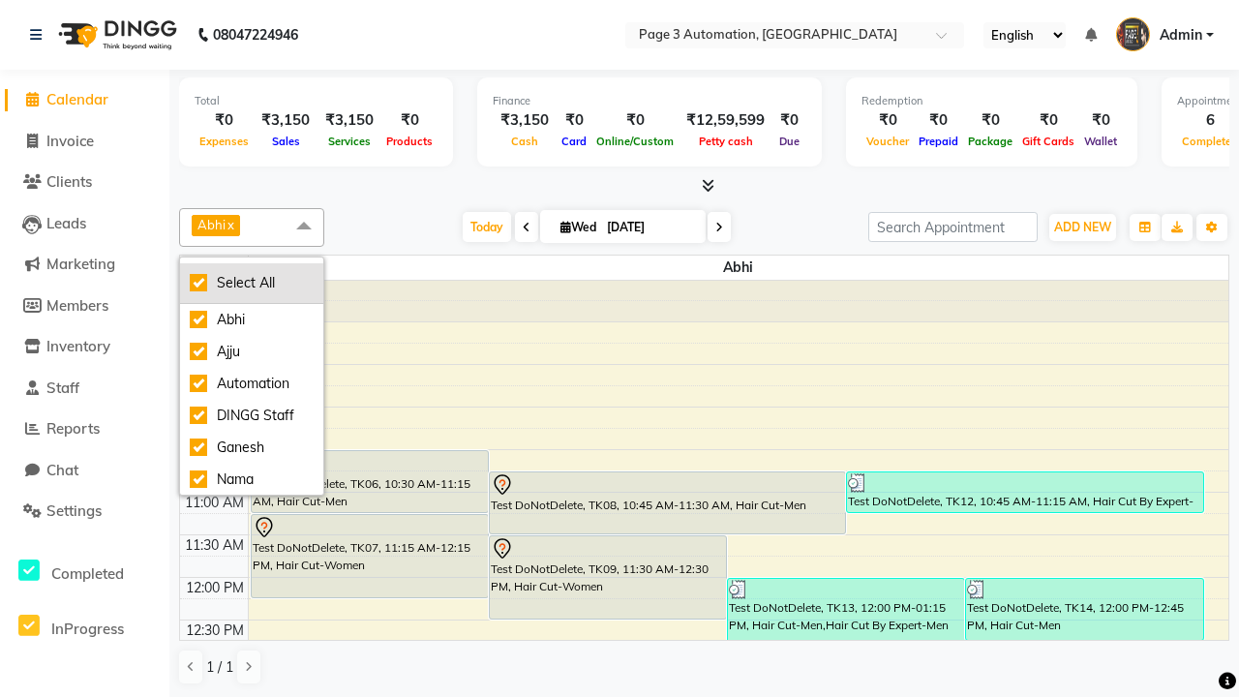
checkbox input "true"
